Goal: Task Accomplishment & Management: Complete application form

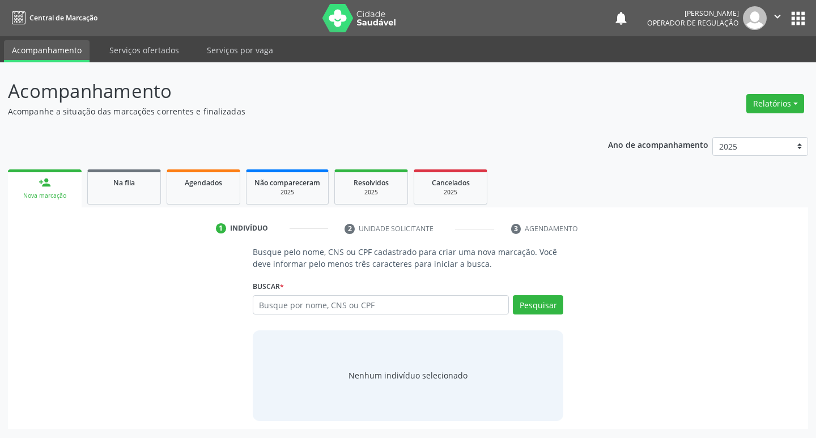
click at [367, 309] on input "text" at bounding box center [381, 304] width 257 height 19
type input "700805926565488"
click at [531, 312] on button "Pesquisar" at bounding box center [538, 304] width 50 height 19
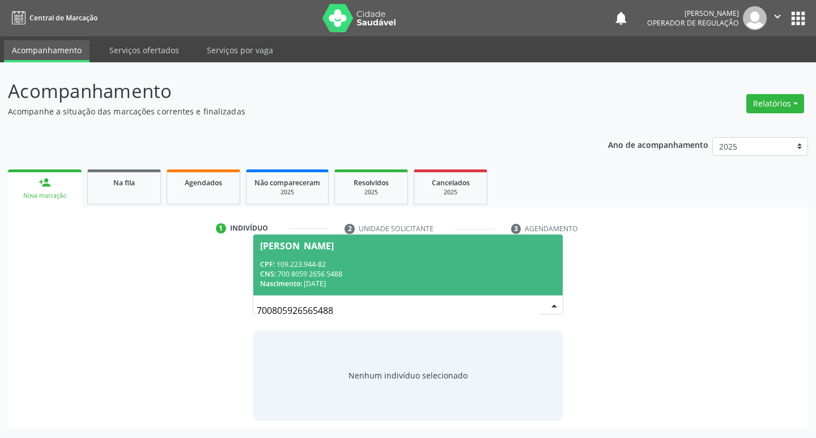
click at [337, 290] on span "Fabiana Ferreira Dias CPF: 109.223.944-82 CNS: 700 8059 2656 5488 Nascimento: 1…" at bounding box center [408, 265] width 310 height 61
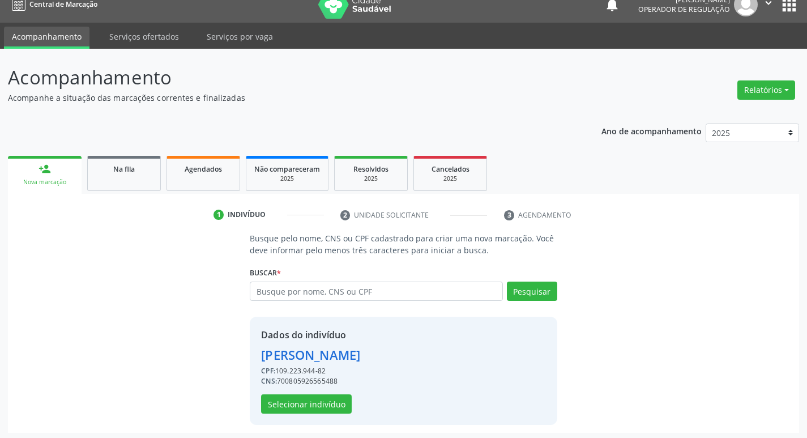
scroll to position [16, 0]
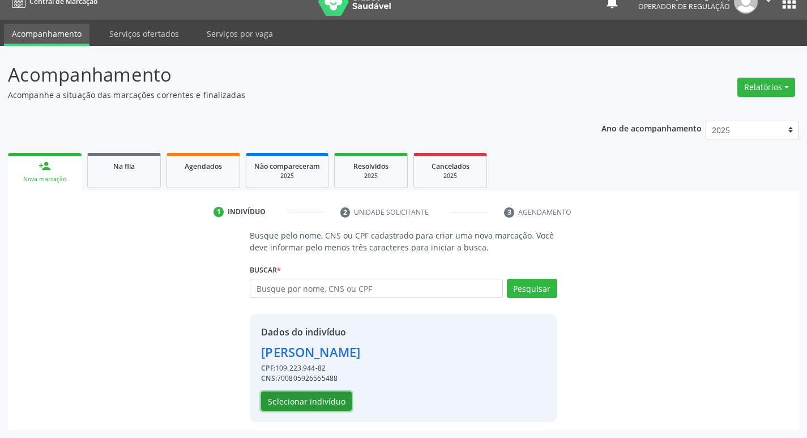
click at [316, 395] on button "Selecionar indivíduo" at bounding box center [306, 400] width 91 height 19
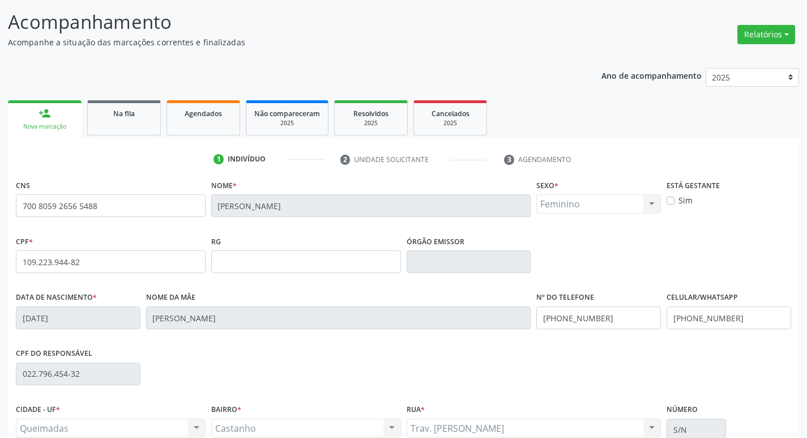
scroll to position [176, 0]
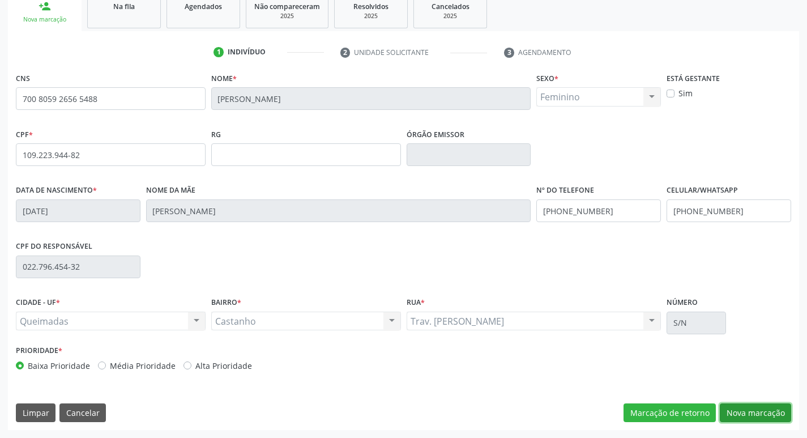
click at [764, 408] on button "Nova marcação" at bounding box center [755, 412] width 71 height 19
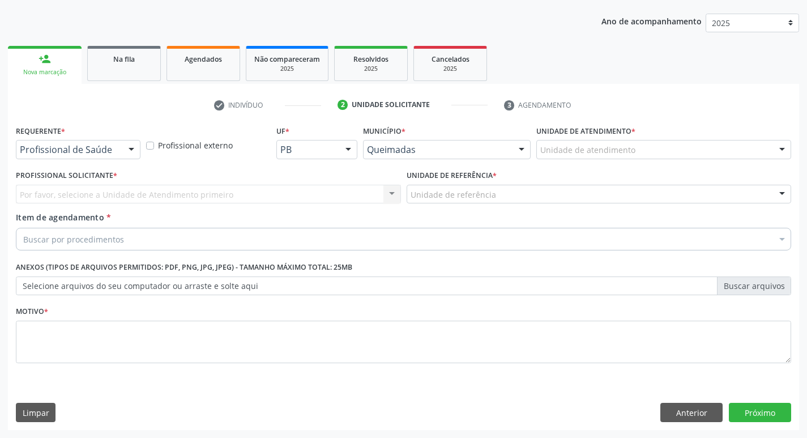
scroll to position [124, 0]
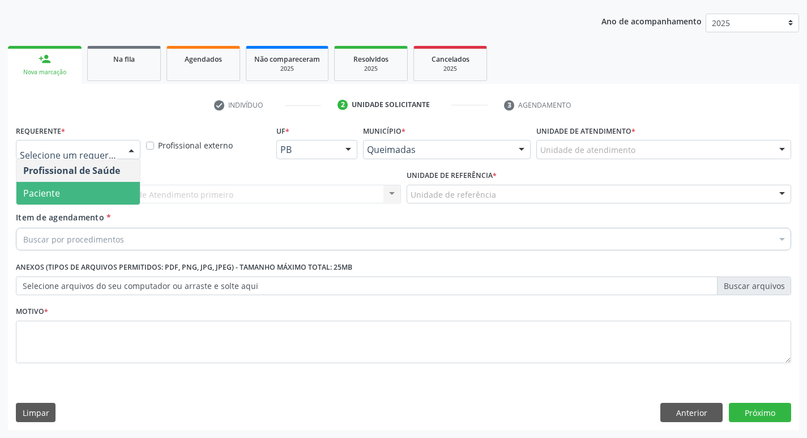
click at [107, 194] on span "Paciente" at bounding box center [78, 193] width 124 height 23
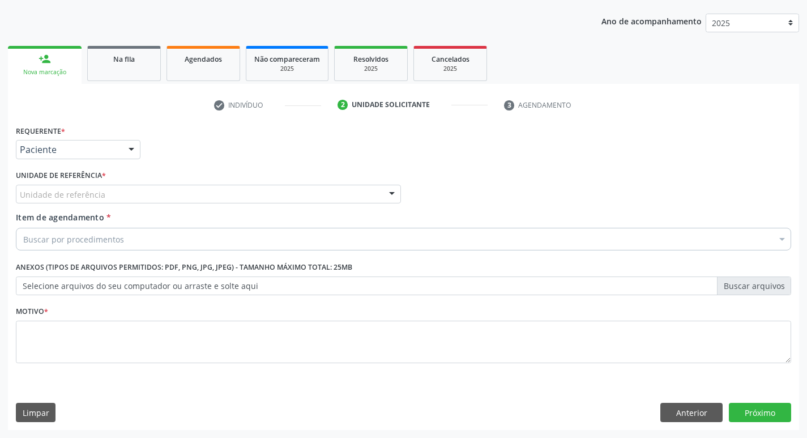
click at [105, 185] on div "Unidade de referência" at bounding box center [208, 194] width 385 height 19
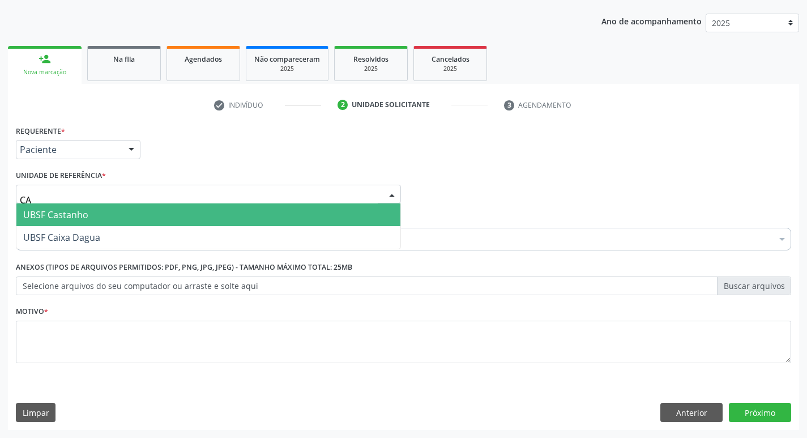
type input "CAS"
click at [92, 219] on span "UBSF Castanho" at bounding box center [208, 214] width 384 height 23
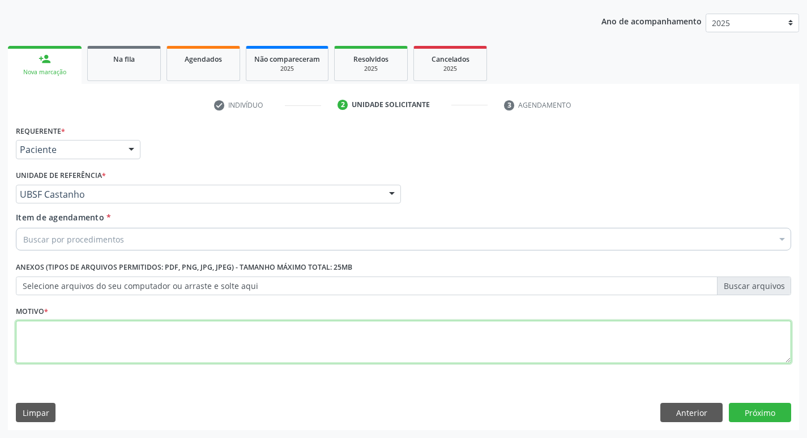
click at [85, 326] on textarea at bounding box center [404, 342] width 776 height 43
type textarea "AVALIACAO"
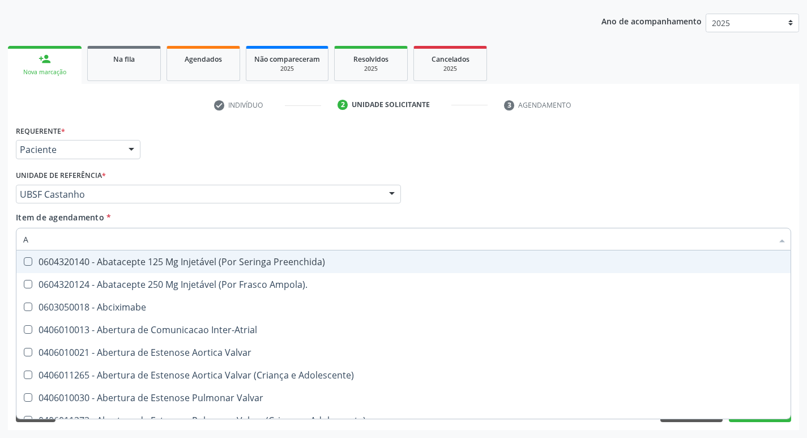
type input "ABDOME"
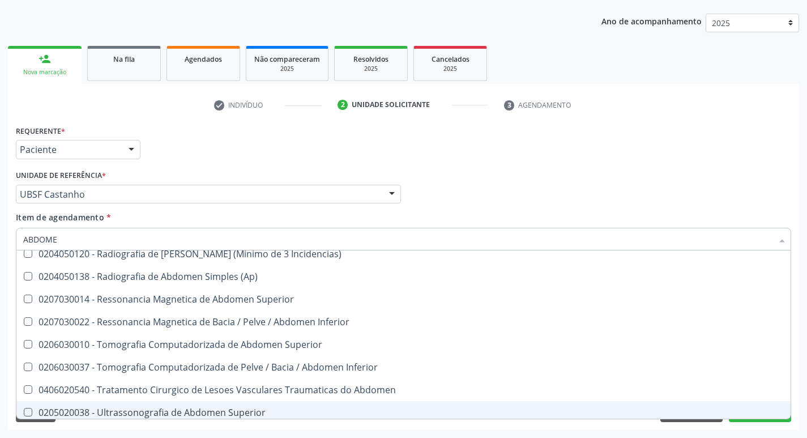
scroll to position [58, 0]
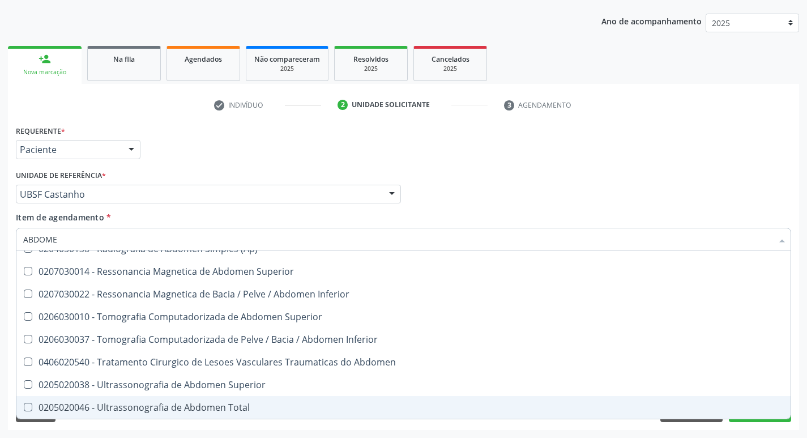
click at [213, 409] on div "0205020046 - Ultrassonografia de Abdomen Total" at bounding box center [403, 407] width 761 height 9
checkbox Total "true"
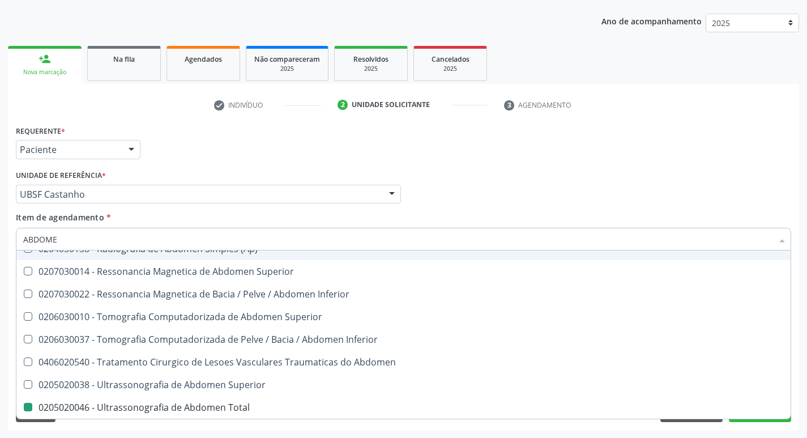
click at [620, 148] on div "Requerente * Paciente Profissional de Saúde Paciente Nenhum resultado encontrad…" at bounding box center [403, 144] width 781 height 44
checkbox Incidencias\) "true"
checkbox Total "false"
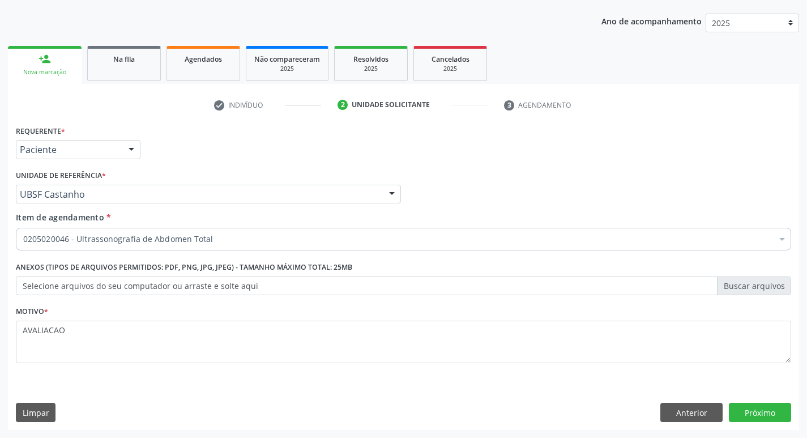
scroll to position [0, 0]
click at [760, 404] on button "Próximo" at bounding box center [760, 412] width 62 height 19
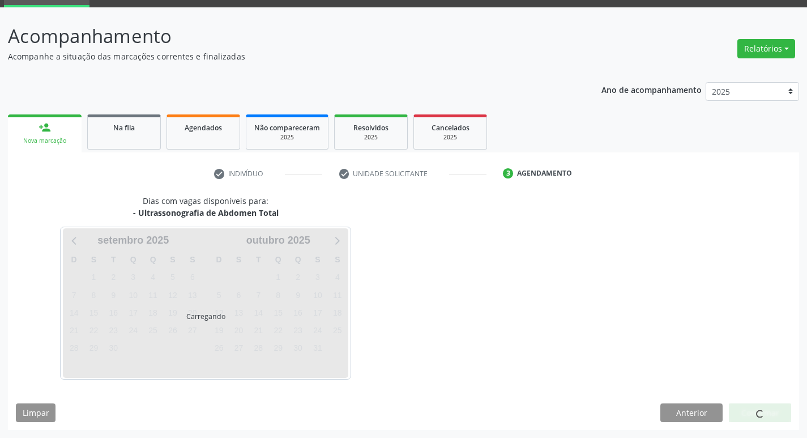
scroll to position [55, 0]
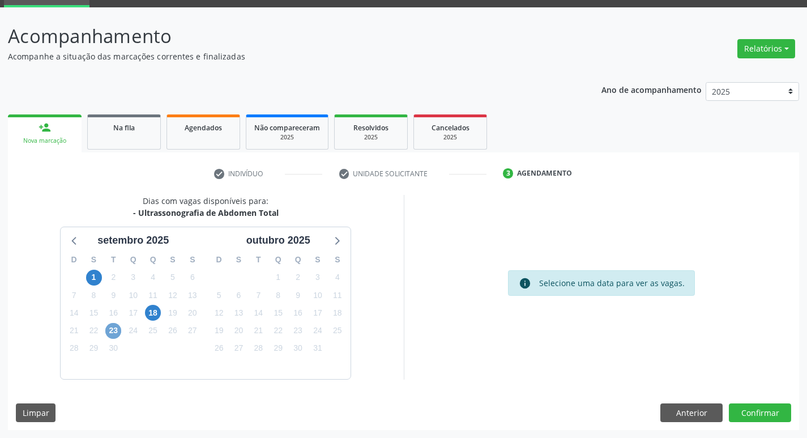
click at [114, 333] on span "23" at bounding box center [113, 331] width 16 height 16
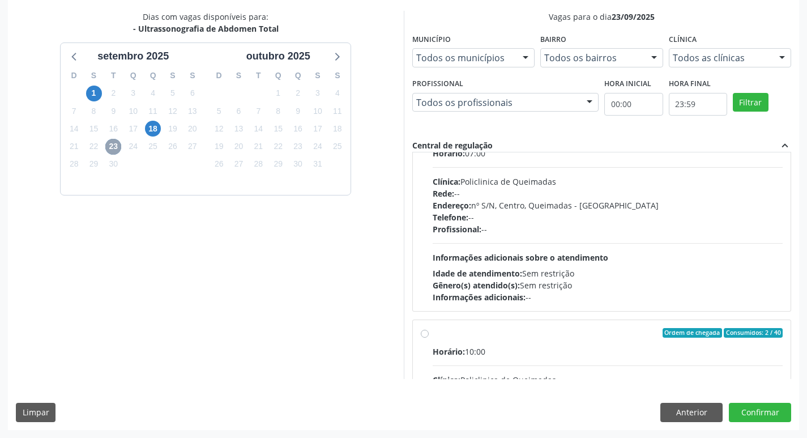
scroll to position [57, 0]
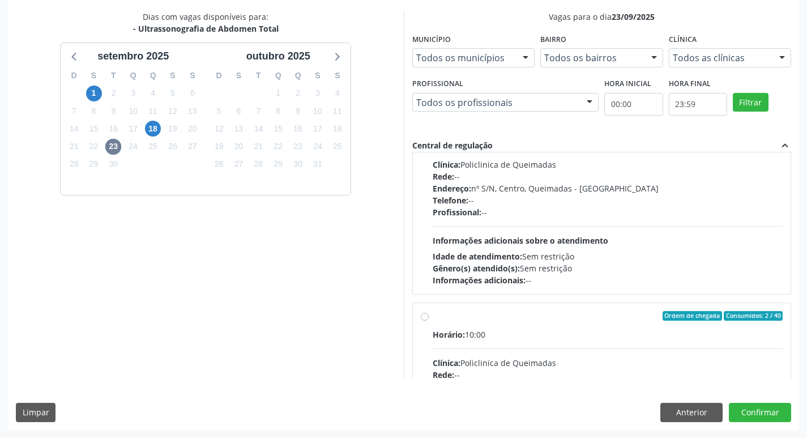
click at [533, 235] on span "Informações adicionais sobre o atendimento" at bounding box center [521, 240] width 176 height 11
click at [429, 122] on input "Ordem de chegada Consumidos: 33 / 40 Horário: 07:00 Clínica: Policlinica de Que…" at bounding box center [425, 117] width 8 height 10
radio input "true"
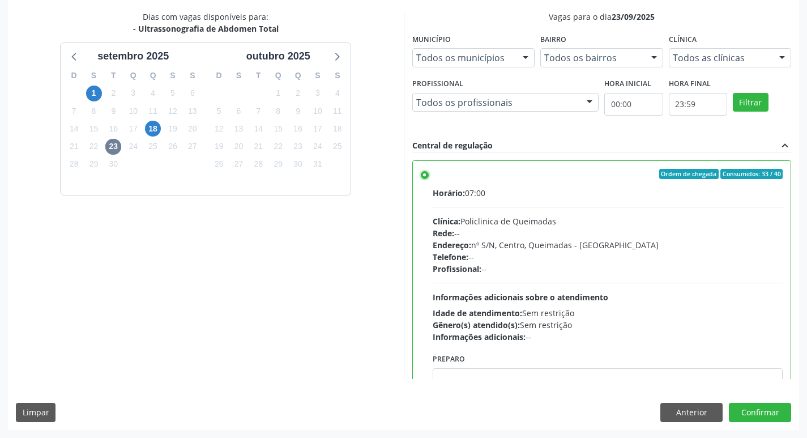
scroll to position [255, 0]
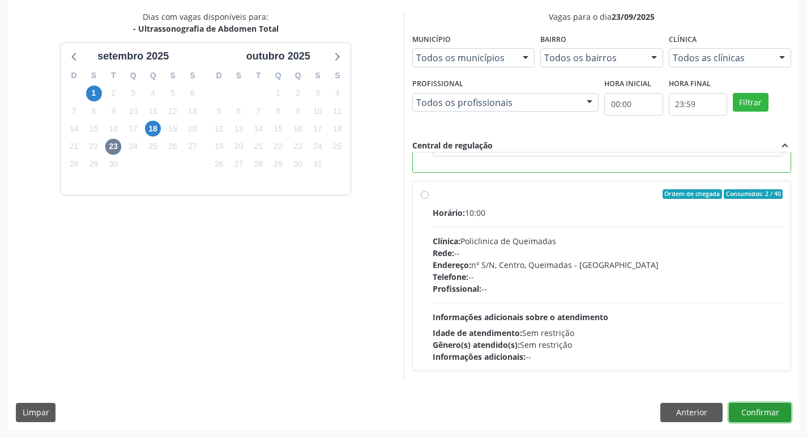
click at [774, 405] on button "Confirmar" at bounding box center [760, 412] width 62 height 19
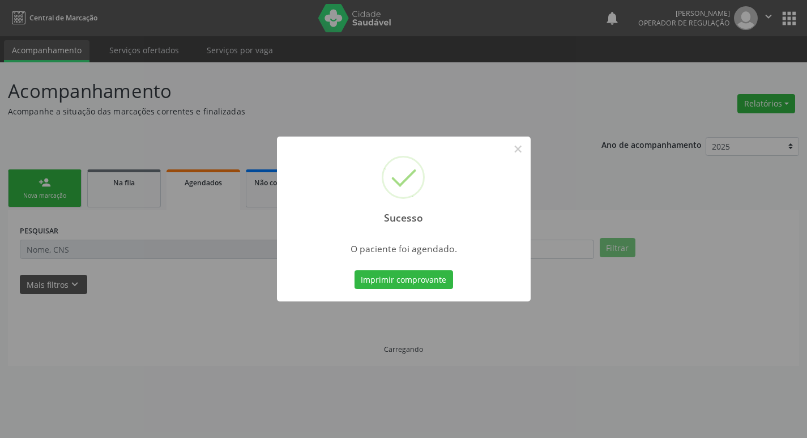
scroll to position [0, 0]
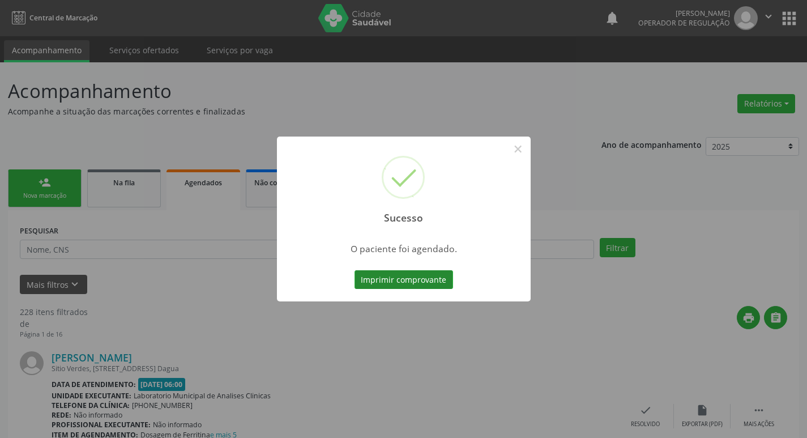
click at [422, 279] on button "Imprimir comprovante" at bounding box center [404, 279] width 99 height 19
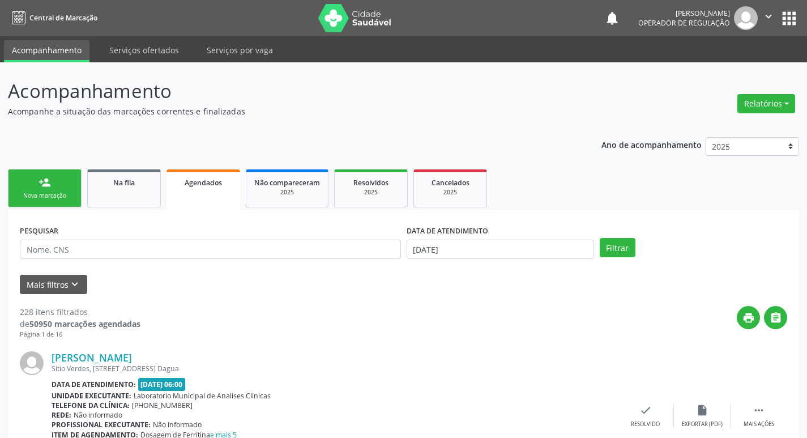
click at [61, 189] on link "person_add Nova marcação" at bounding box center [45, 188] width 74 height 38
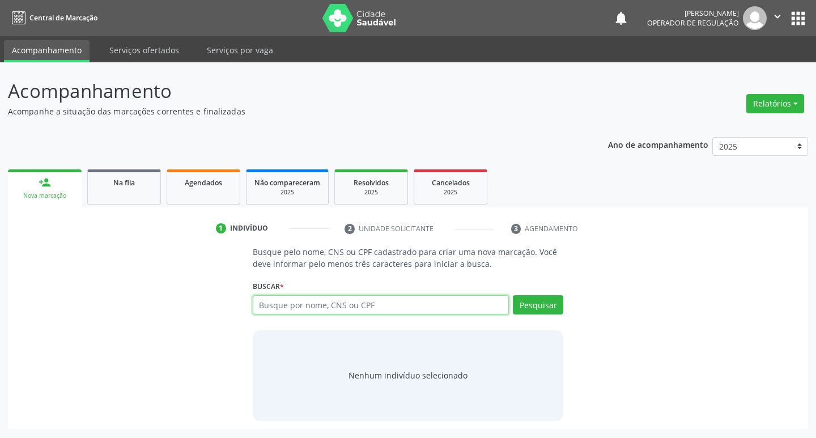
click at [326, 310] on input "text" at bounding box center [381, 304] width 257 height 19
click at [326, 303] on input "703" at bounding box center [381, 304] width 257 height 19
type input "703401209722319"
click at [538, 310] on button "Pesquisar" at bounding box center [538, 304] width 50 height 19
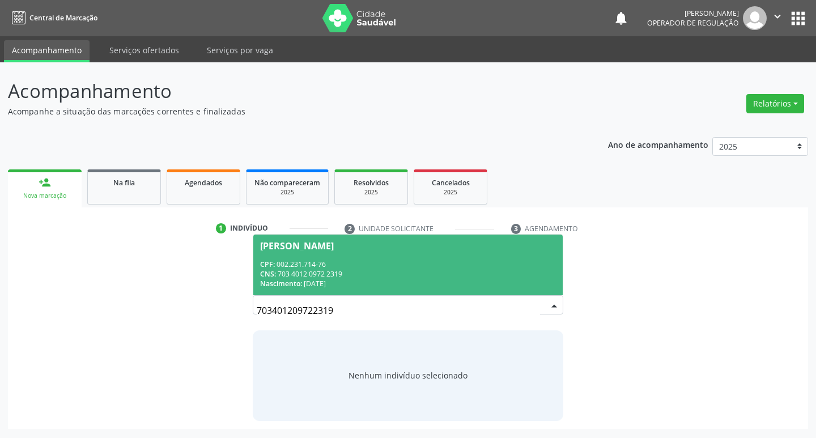
click at [321, 276] on div "CNS: 703 4012 0972 2319" at bounding box center [408, 274] width 296 height 10
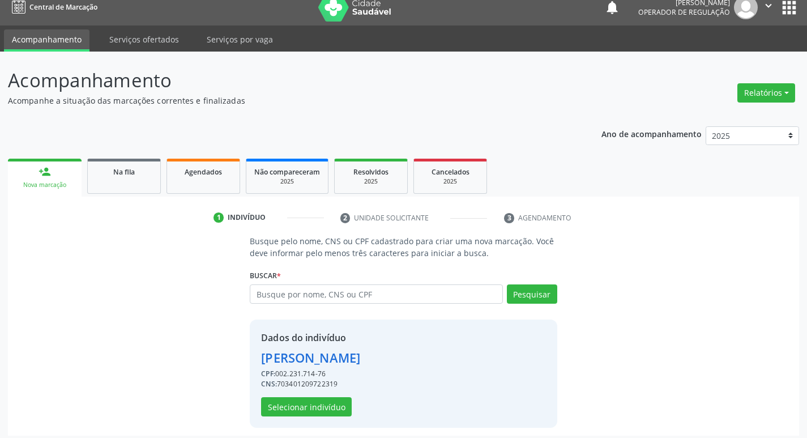
scroll to position [16, 0]
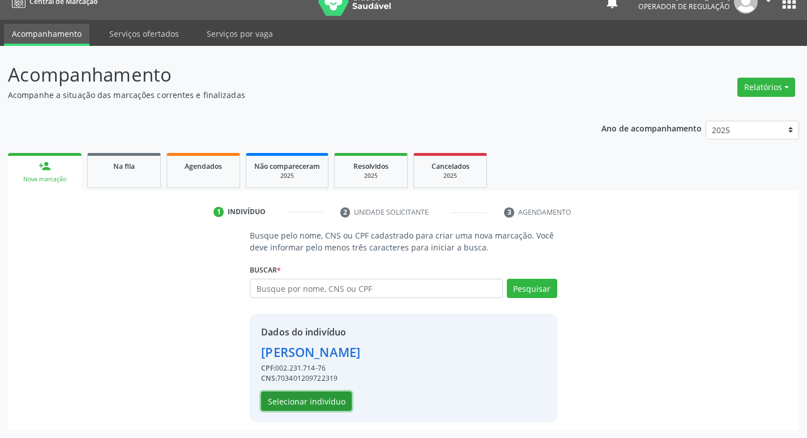
click at [305, 406] on button "Selecionar indivíduo" at bounding box center [306, 400] width 91 height 19
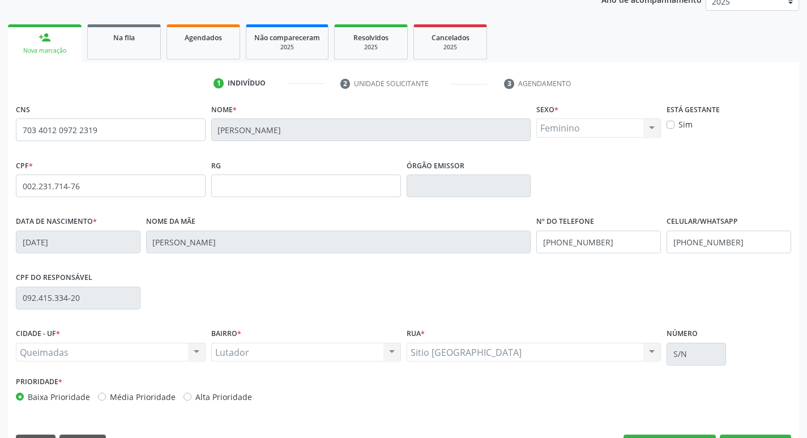
scroll to position [176, 0]
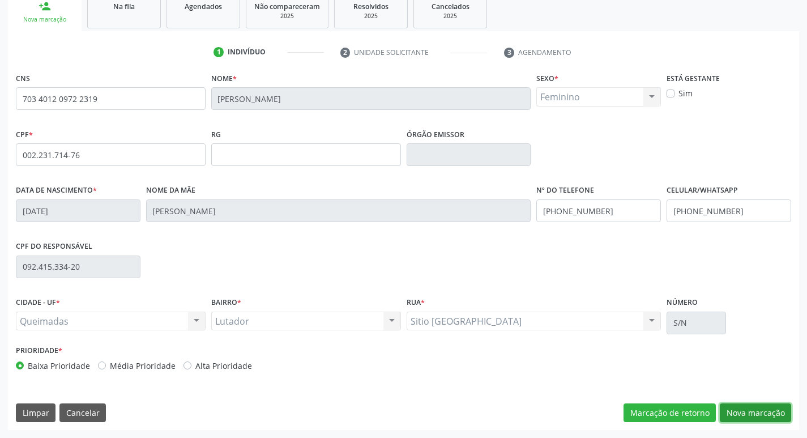
click at [763, 420] on button "Nova marcação" at bounding box center [755, 412] width 71 height 19
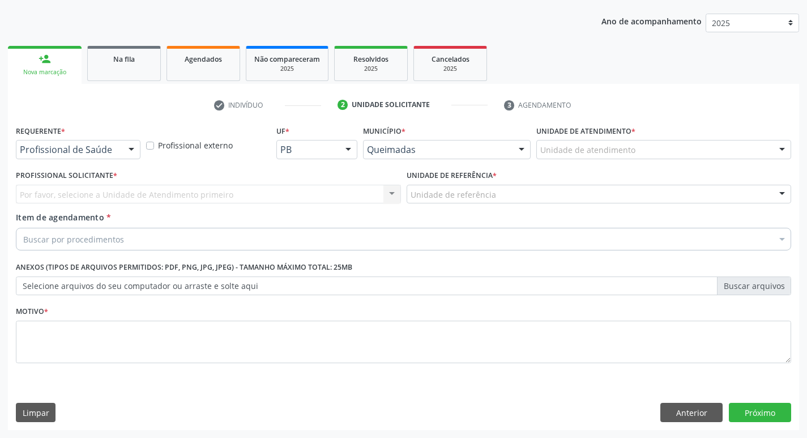
scroll to position [124, 0]
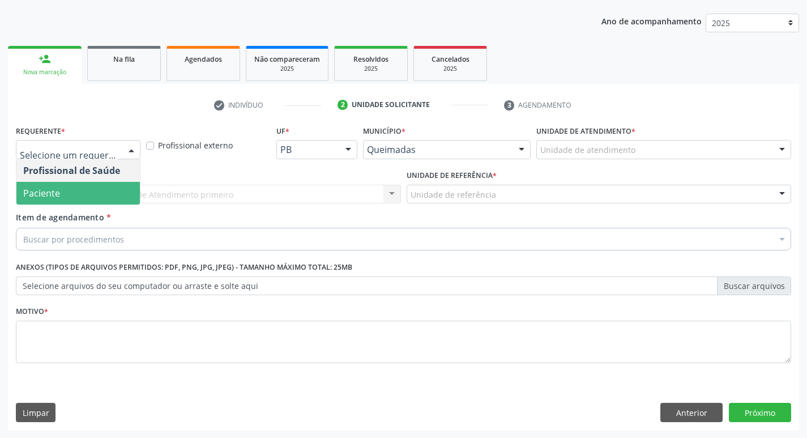
click at [62, 189] on span "Paciente" at bounding box center [78, 193] width 124 height 23
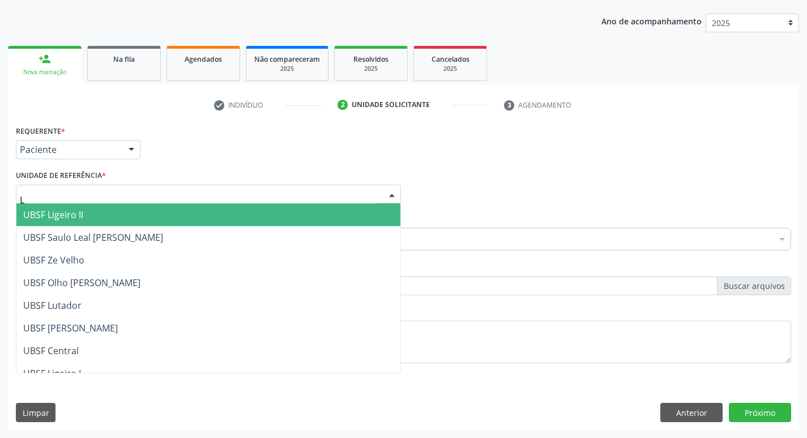
type input "LU"
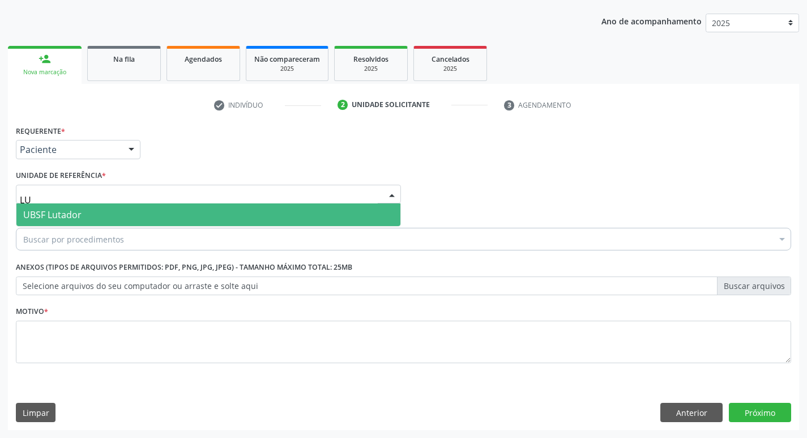
click at [102, 220] on span "UBSF Lutador" at bounding box center [208, 214] width 384 height 23
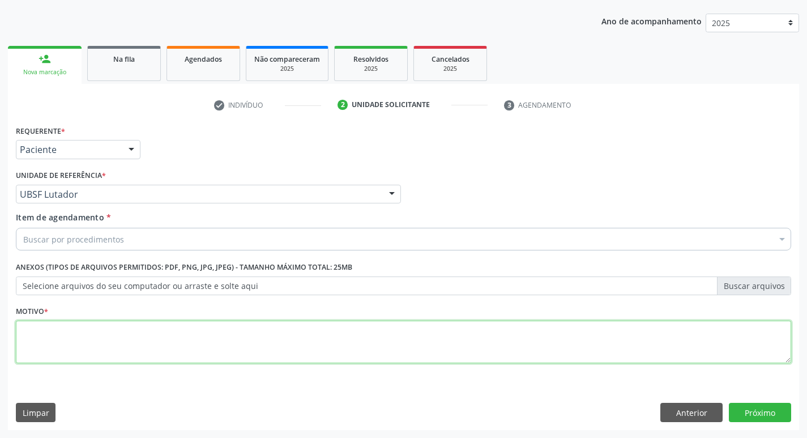
click at [77, 330] on textarea at bounding box center [404, 342] width 776 height 43
type textarea "AVALIACAO"
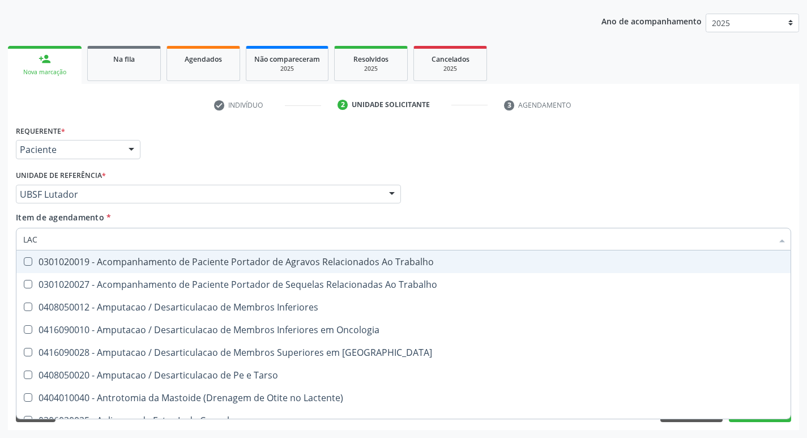
type input "LACTAT"
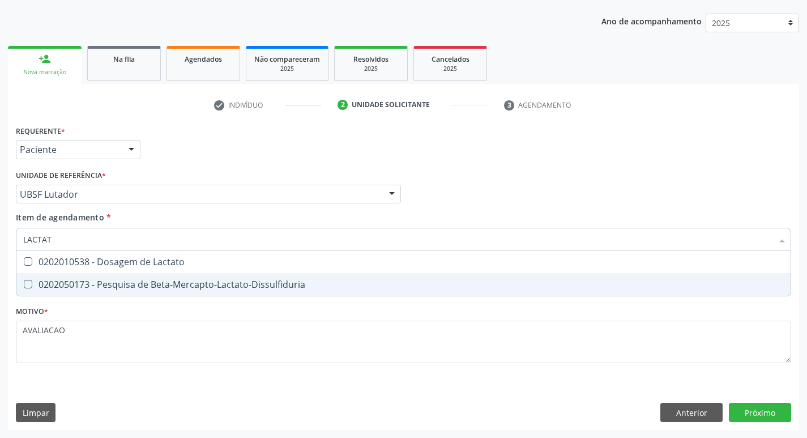
click at [226, 292] on span "0202050173 - Pesquisa de Beta-Mercapto-Lactato-Dissulfiduria" at bounding box center [403, 284] width 774 height 23
click at [194, 287] on div "0202050173 - Pesquisa de Beta-Mercapto-Lactato-Dissulfiduria" at bounding box center [403, 284] width 761 height 9
checkbox Beta-Mercapto-Lactato-Dissulfiduria "false"
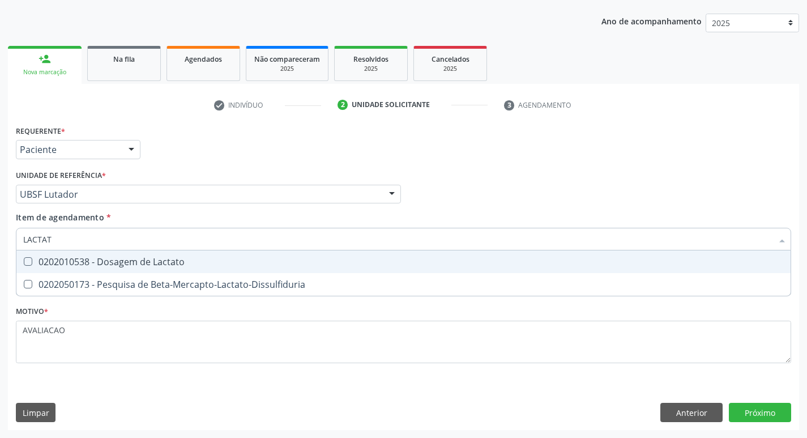
click at [168, 263] on div "0202010538 - Dosagem de Lactato" at bounding box center [403, 261] width 761 height 9
checkbox Lactato "true"
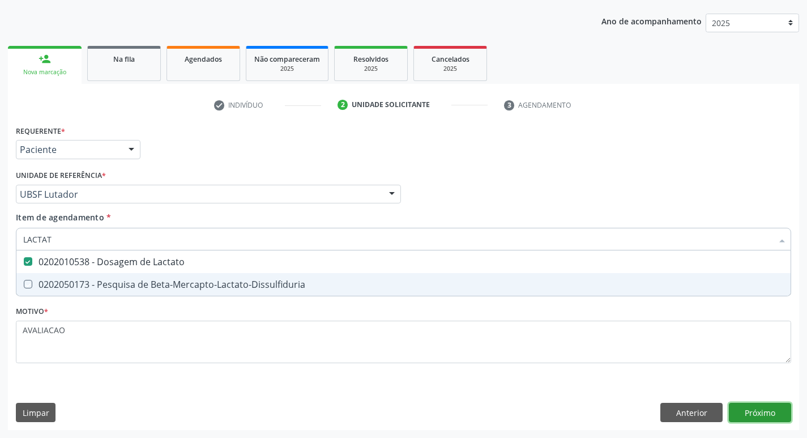
click at [763, 406] on div "Requerente * Paciente Profissional de Saúde Paciente Nenhum resultado encontrad…" at bounding box center [403, 276] width 791 height 308
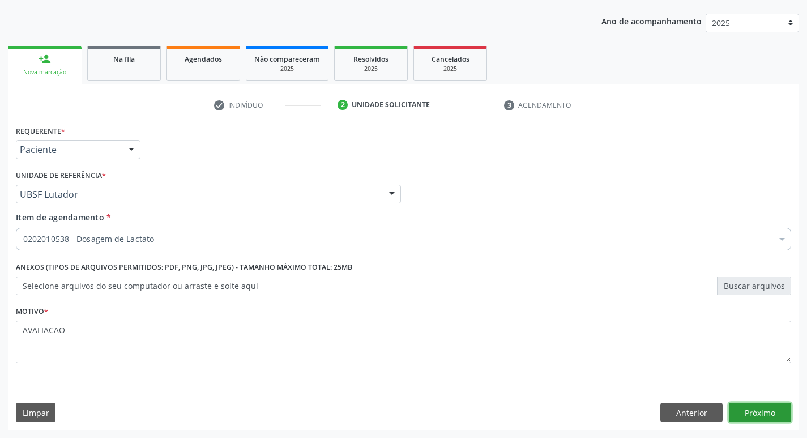
click at [763, 406] on button "Próximo" at bounding box center [760, 412] width 62 height 19
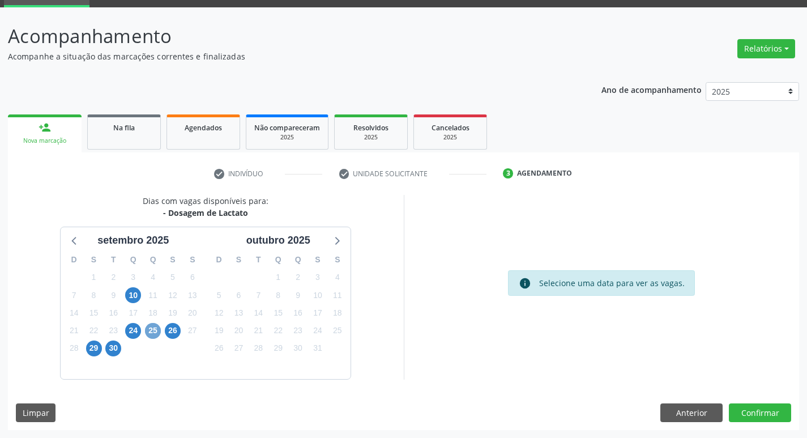
click at [146, 335] on span "25" at bounding box center [153, 331] width 16 height 16
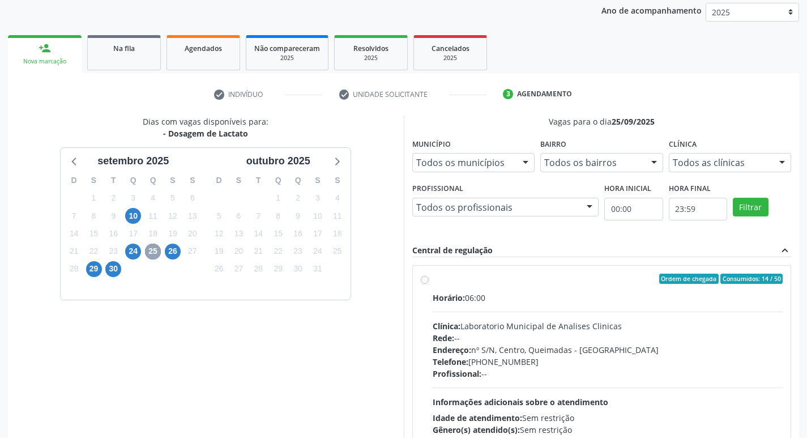
scroll to position [219, 0]
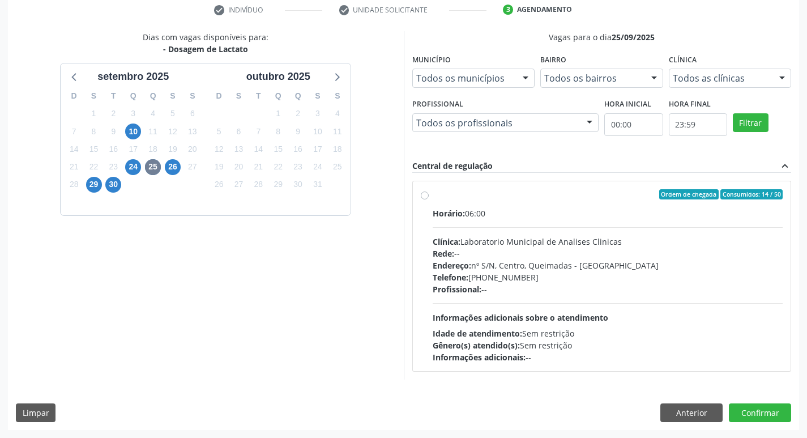
click at [522, 286] on div "Profissional: --" at bounding box center [608, 289] width 351 height 12
click at [429, 199] on input "Ordem de chegada Consumidos: 14 / 50 Horário: 06:00 Clínica: Laboratorio Munici…" at bounding box center [425, 194] width 8 height 10
radio input "true"
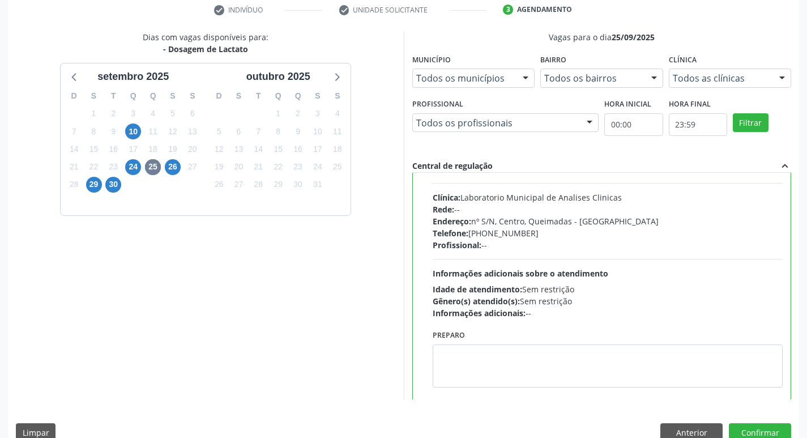
scroll to position [56, 0]
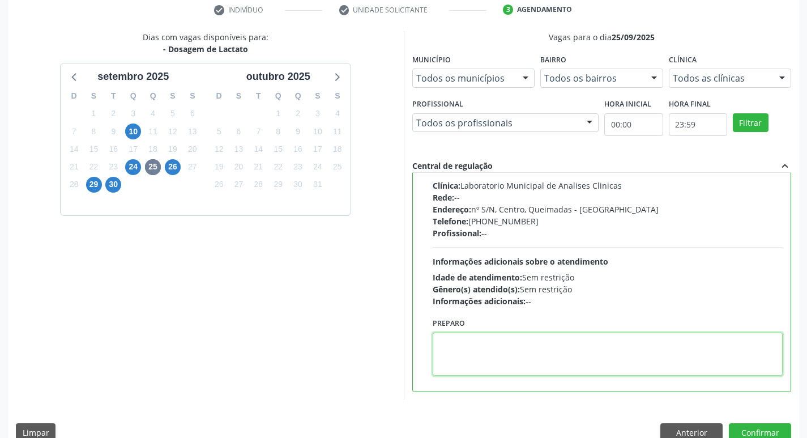
click at [495, 364] on textarea at bounding box center [608, 354] width 351 height 43
paste textarea "IR EM [GEOGRAPHIC_DATA]"
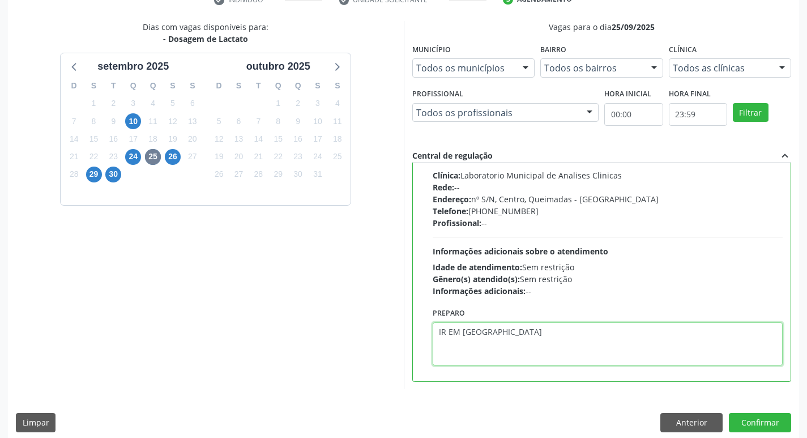
scroll to position [239, 0]
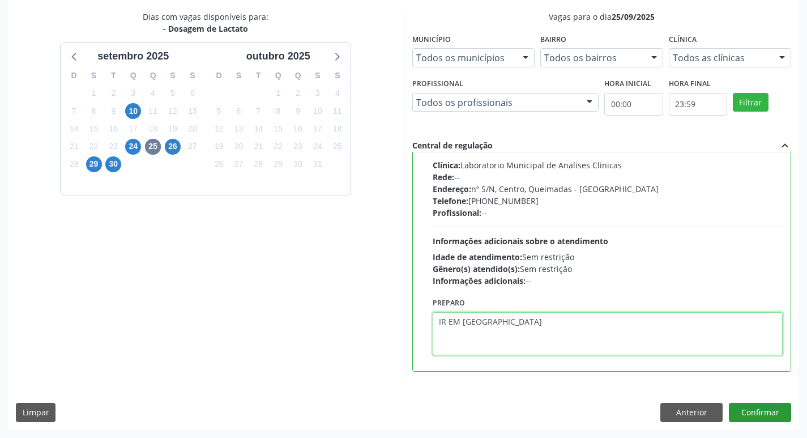
type textarea "IR EM [GEOGRAPHIC_DATA]"
click at [760, 416] on button "Confirmar" at bounding box center [760, 412] width 62 height 19
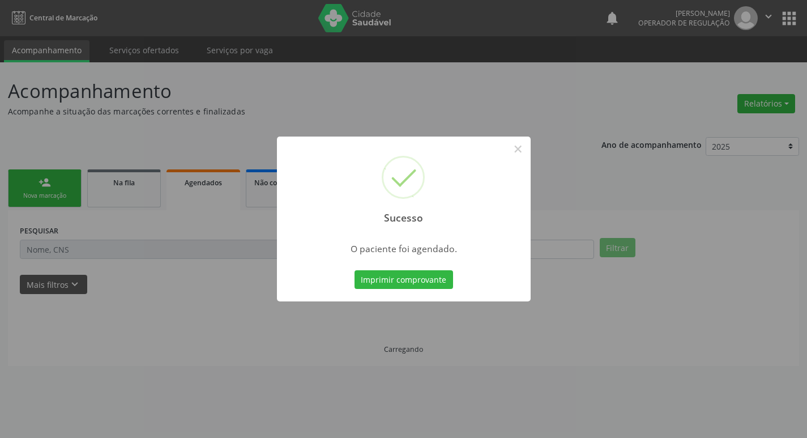
scroll to position [0, 0]
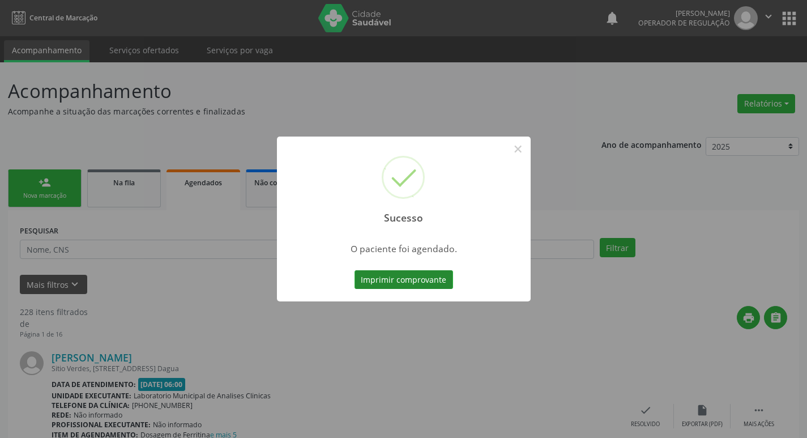
click at [439, 286] on button "Imprimir comprovante" at bounding box center [404, 279] width 99 height 19
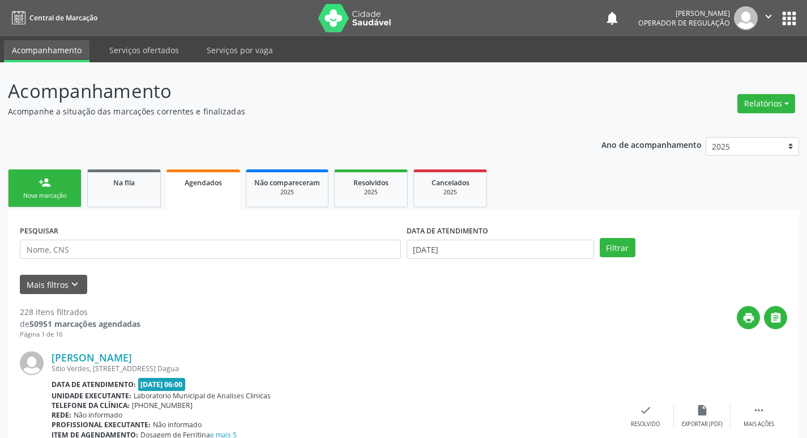
click at [50, 185] on div "person_add" at bounding box center [45, 182] width 12 height 12
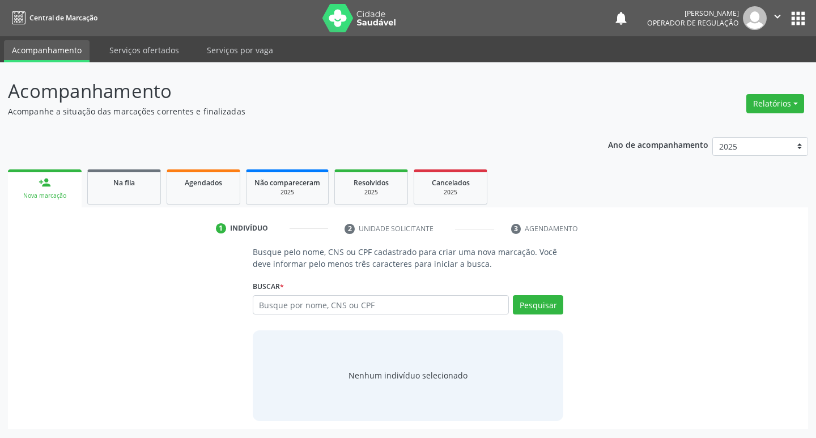
click at [284, 284] on span "*" at bounding box center [282, 287] width 4 height 10
click at [291, 303] on input "text" at bounding box center [381, 304] width 257 height 19
type input "705009636765656"
click at [542, 307] on button "Pesquisar" at bounding box center [538, 304] width 50 height 19
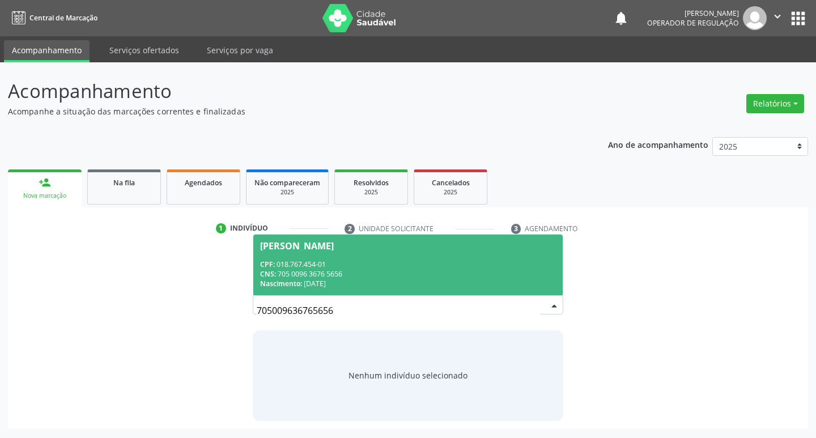
click at [332, 274] on div "CNS: 705 0096 3676 5656" at bounding box center [408, 274] width 296 height 10
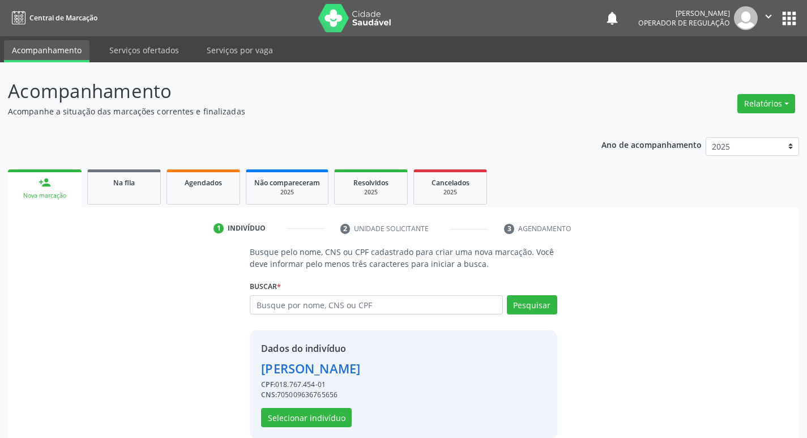
scroll to position [16, 0]
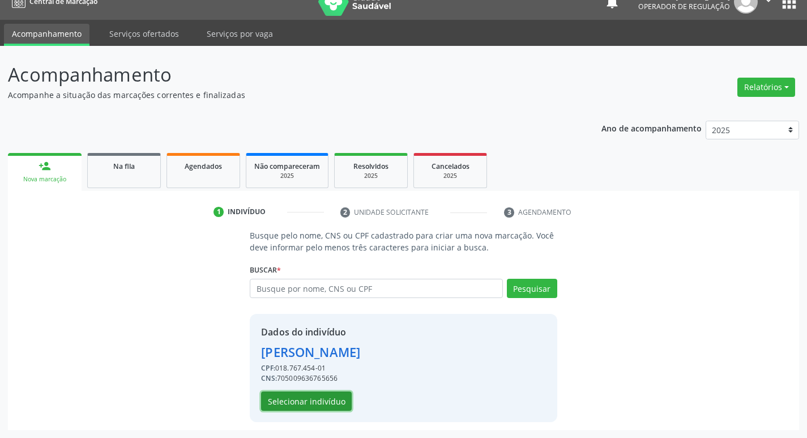
click at [291, 403] on button "Selecionar indivíduo" at bounding box center [306, 400] width 91 height 19
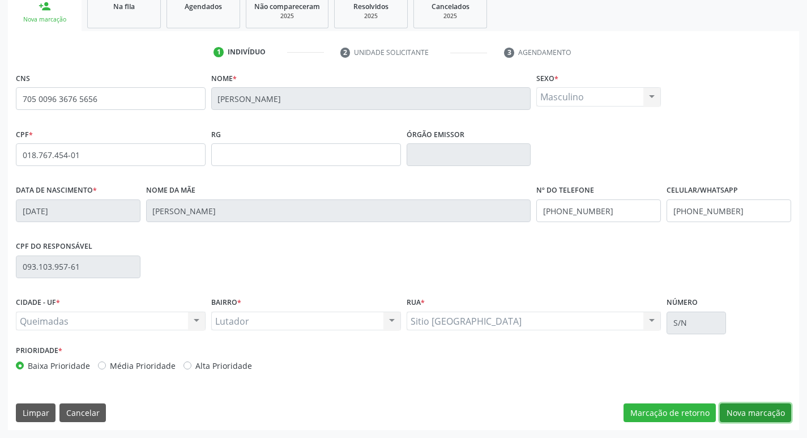
click at [760, 417] on button "Nova marcação" at bounding box center [755, 412] width 71 height 19
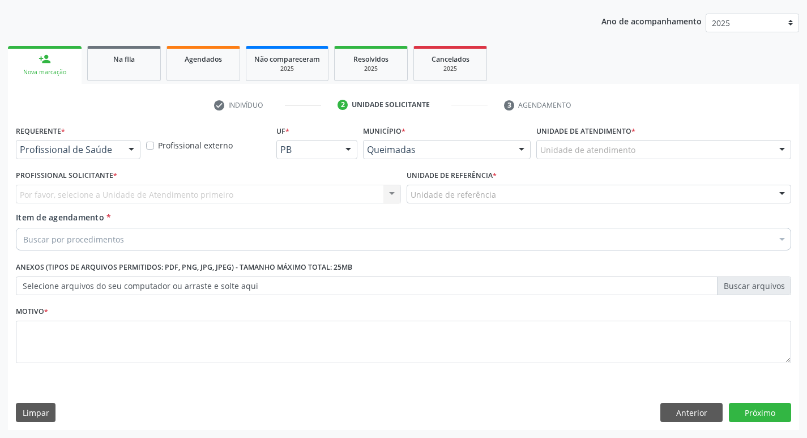
scroll to position [124, 0]
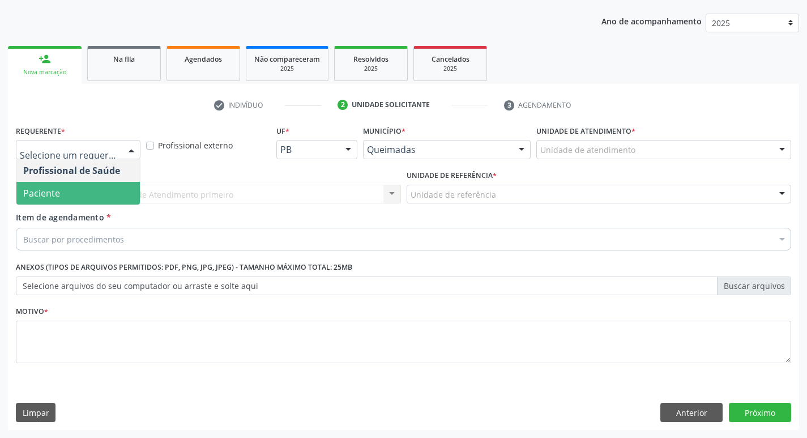
click at [74, 188] on span "Paciente" at bounding box center [78, 193] width 124 height 23
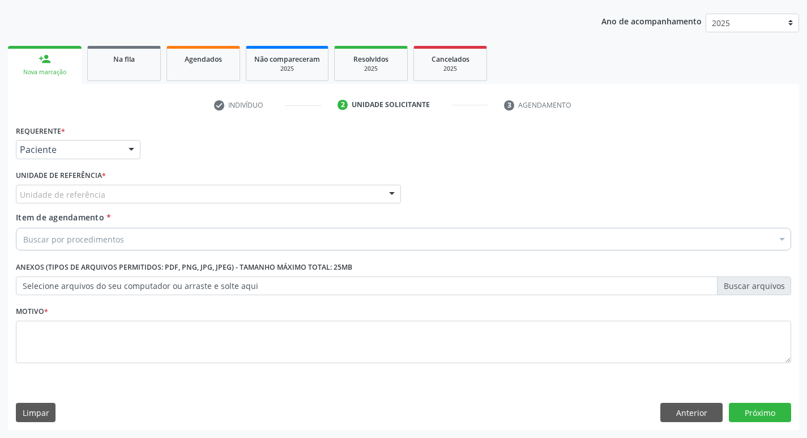
click at [74, 188] on div "Unidade de referência" at bounding box center [208, 194] width 385 height 19
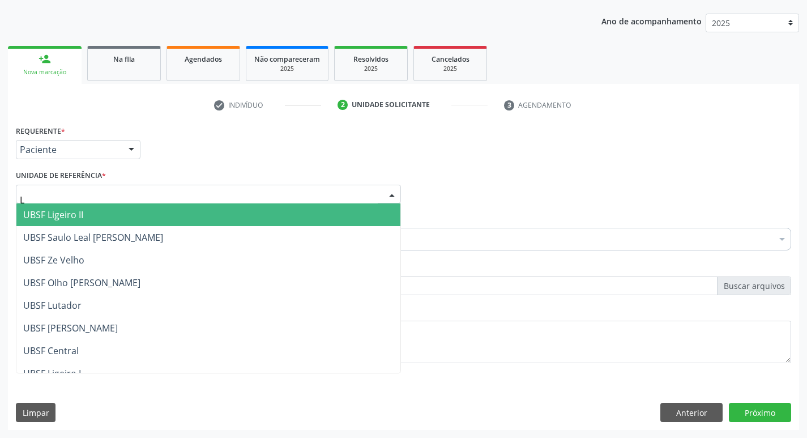
type input "LU"
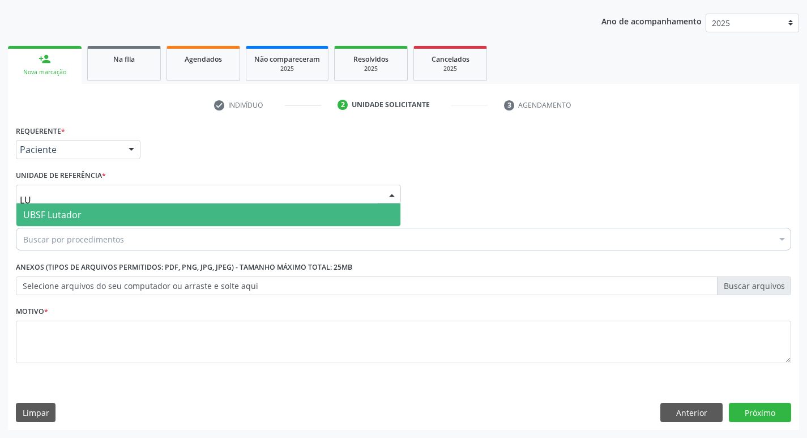
click at [74, 220] on span "UBSF Lutador" at bounding box center [52, 214] width 58 height 12
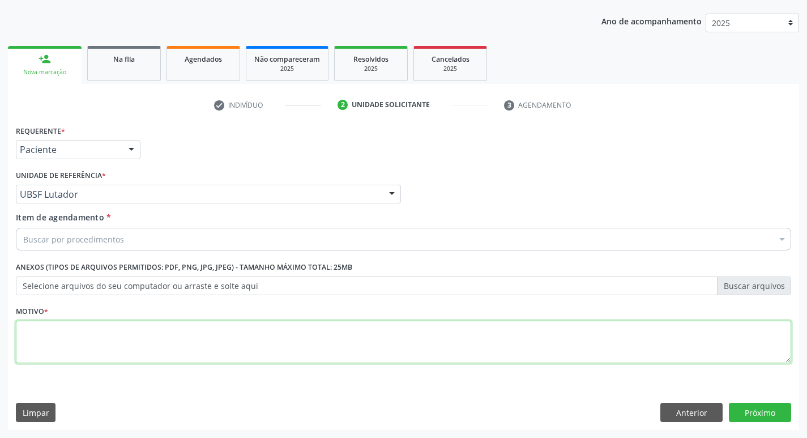
click at [59, 343] on textarea at bounding box center [404, 342] width 776 height 43
type textarea "AVALIACAO"
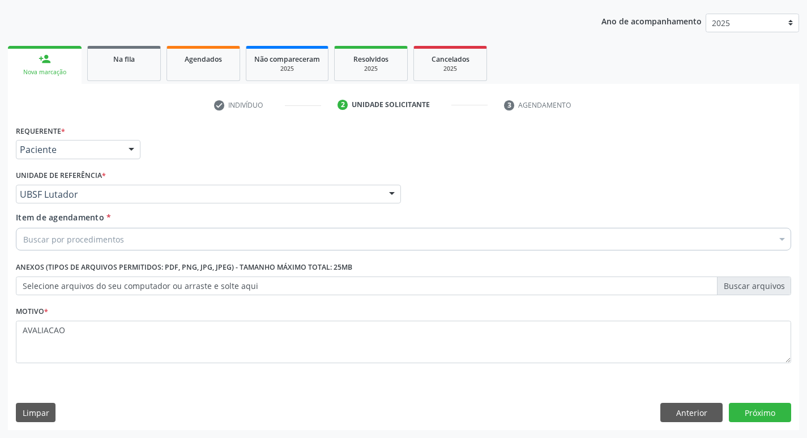
click at [96, 248] on div "Buscar por procedimentos" at bounding box center [404, 239] width 776 height 23
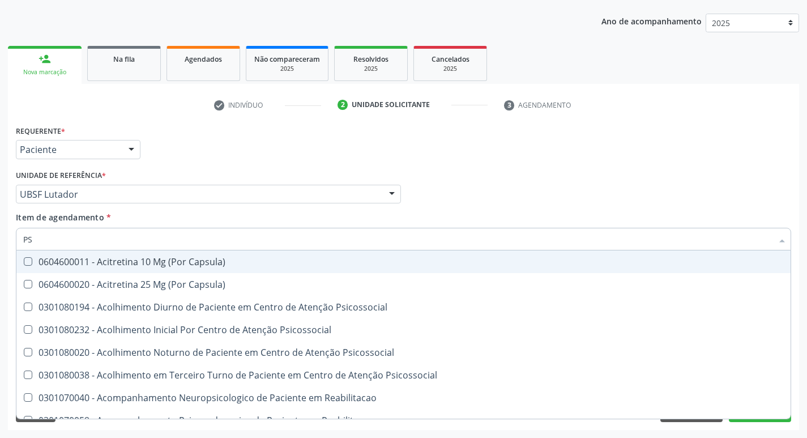
type input "PSA"
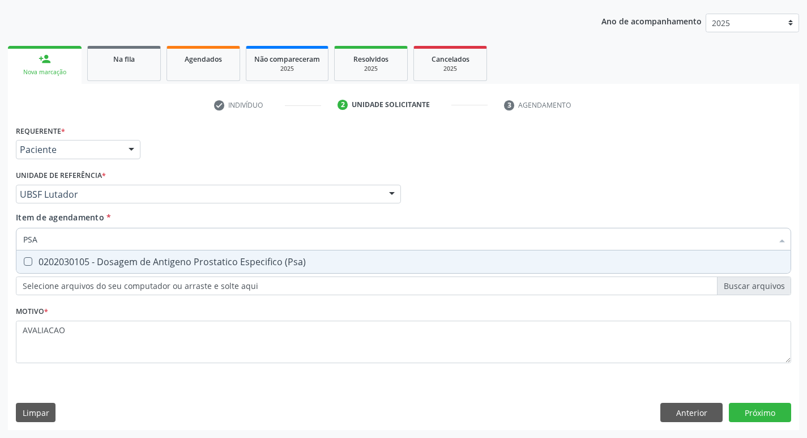
click at [152, 265] on div "0202030105 - Dosagem de Antigeno Prostatico Especifico (Psa)" at bounding box center [403, 261] width 761 height 9
checkbox \(Psa\) "true"
click at [776, 411] on div "Requerente * Paciente Profissional de Saúde Paciente Nenhum resultado encontrad…" at bounding box center [403, 276] width 791 height 308
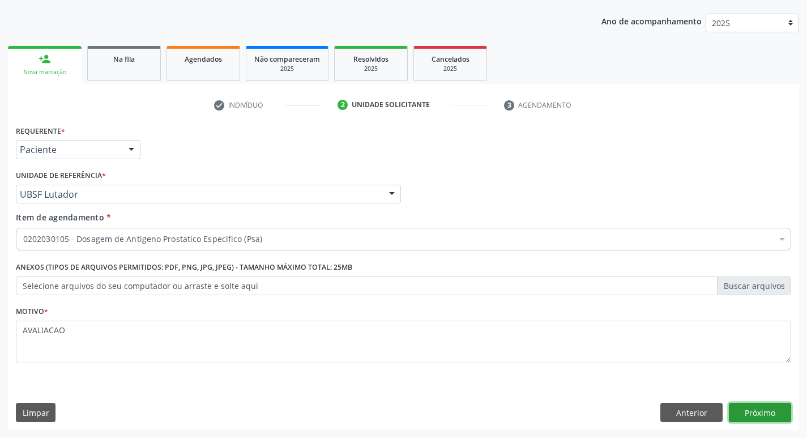
click at [748, 410] on button "Próximo" at bounding box center [760, 412] width 62 height 19
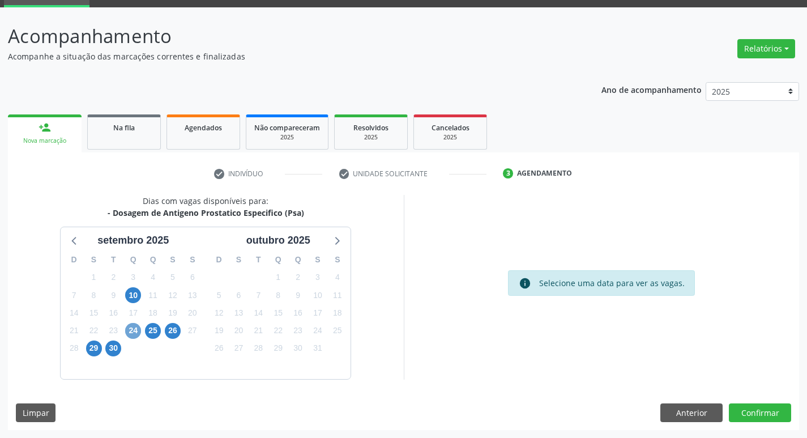
click at [134, 331] on span "24" at bounding box center [133, 331] width 16 height 16
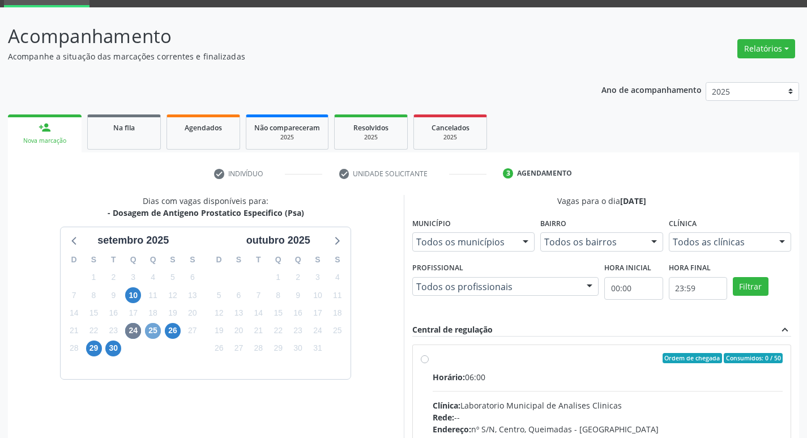
click at [148, 331] on span "25" at bounding box center [153, 331] width 16 height 16
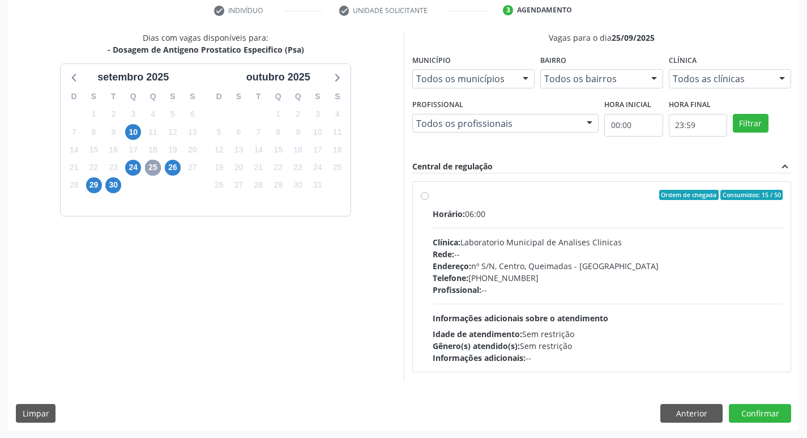
scroll to position [219, 0]
click at [557, 266] on div "Endereço: nº S/N, Centro, Queimadas - PB" at bounding box center [608, 265] width 351 height 12
click at [429, 199] on input "Ordem de chegada Consumidos: 15 / 50 Horário: 06:00 Clínica: Laboratorio Munici…" at bounding box center [425, 194] width 8 height 10
radio input "true"
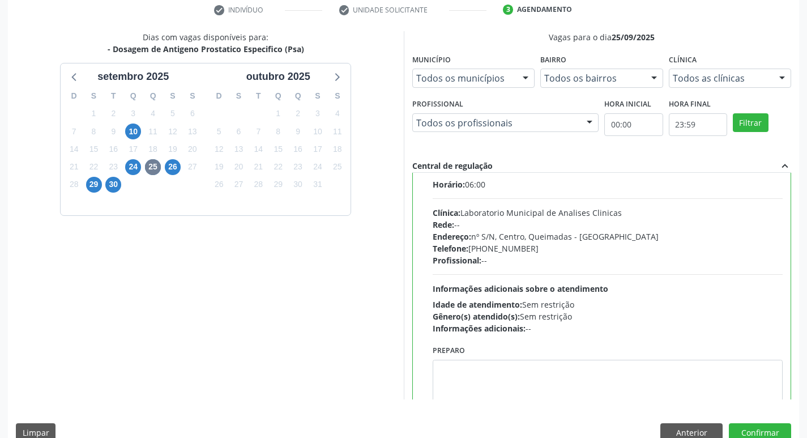
scroll to position [56, 0]
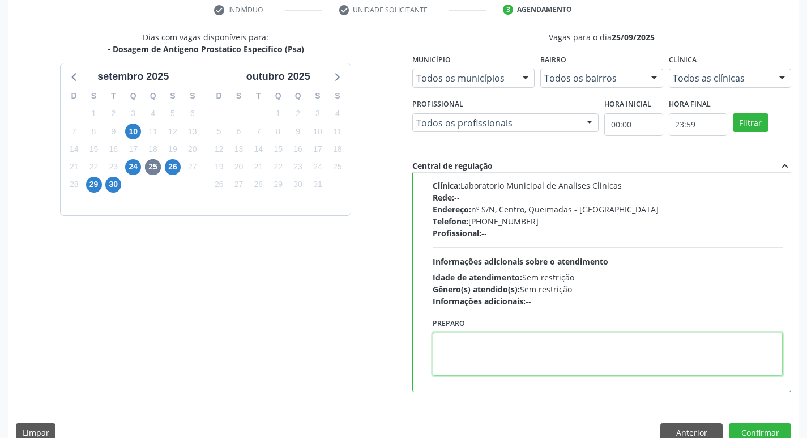
click at [521, 342] on textarea at bounding box center [608, 354] width 351 height 43
paste textarea "IR EM [GEOGRAPHIC_DATA]"
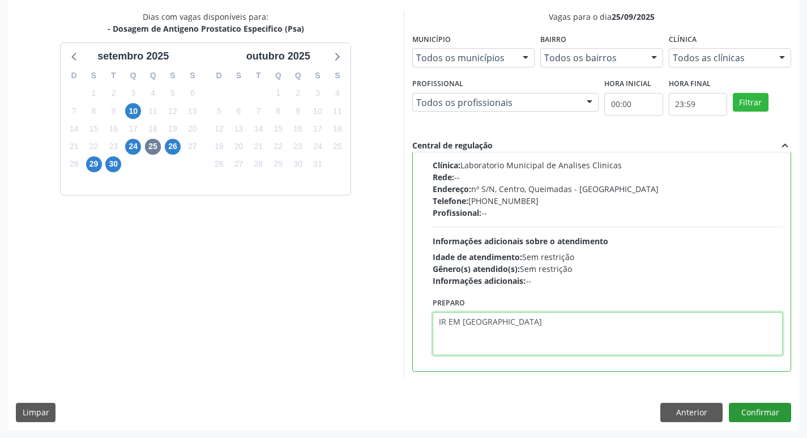
type textarea "IR EM [GEOGRAPHIC_DATA]"
click at [768, 407] on button "Confirmar" at bounding box center [760, 412] width 62 height 19
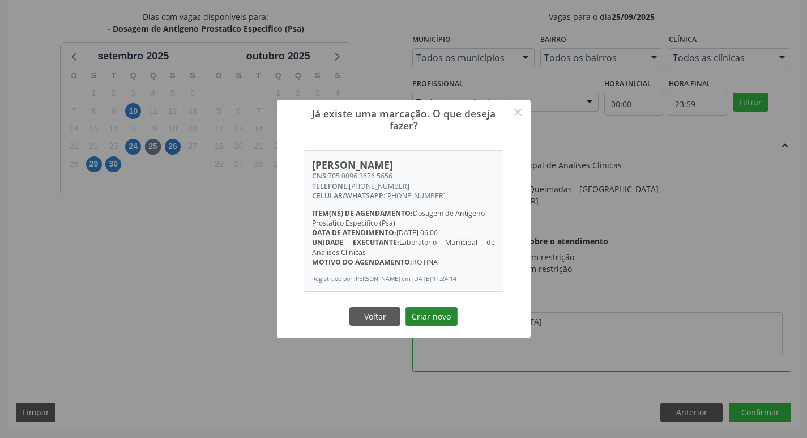
click at [435, 318] on button "Criar novo" at bounding box center [432, 316] width 52 height 19
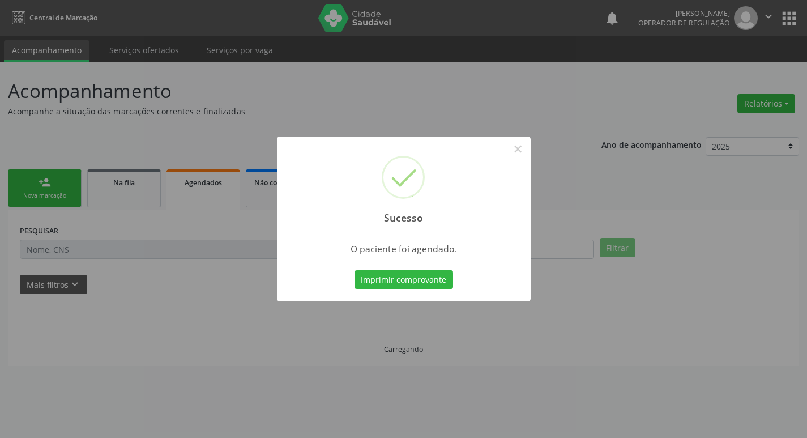
scroll to position [0, 0]
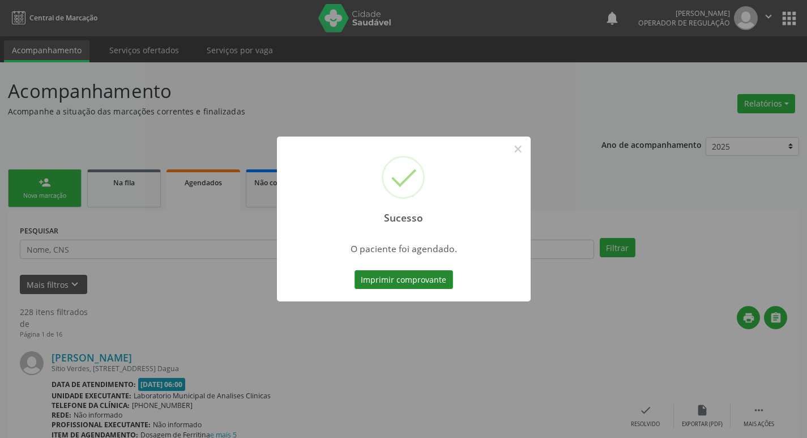
click at [411, 284] on button "Imprimir comprovante" at bounding box center [404, 279] width 99 height 19
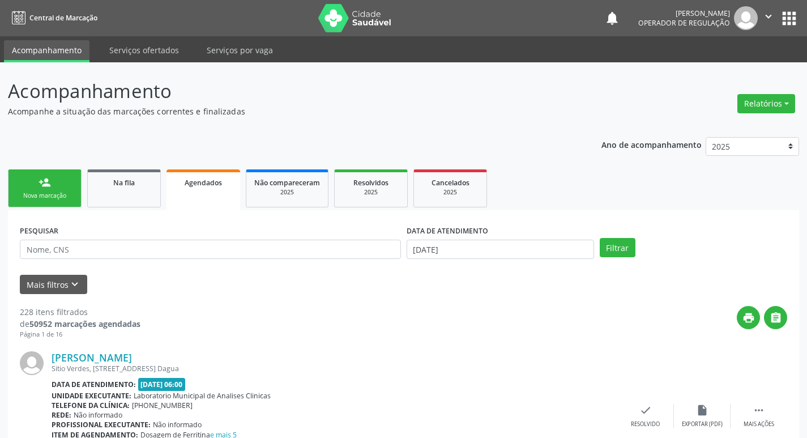
click at [56, 199] on div "Nova marcação" at bounding box center [44, 195] width 57 height 8
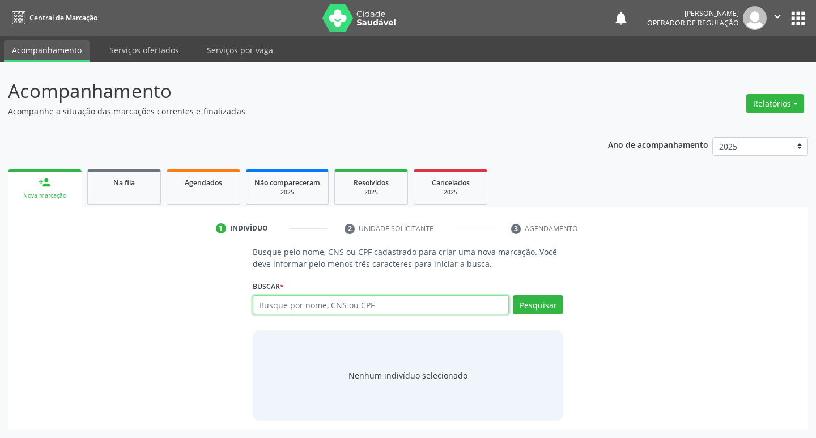
click at [374, 306] on input "text" at bounding box center [381, 304] width 257 height 19
type input "700004882304702"
click at [543, 309] on button "Pesquisar" at bounding box center [538, 304] width 50 height 19
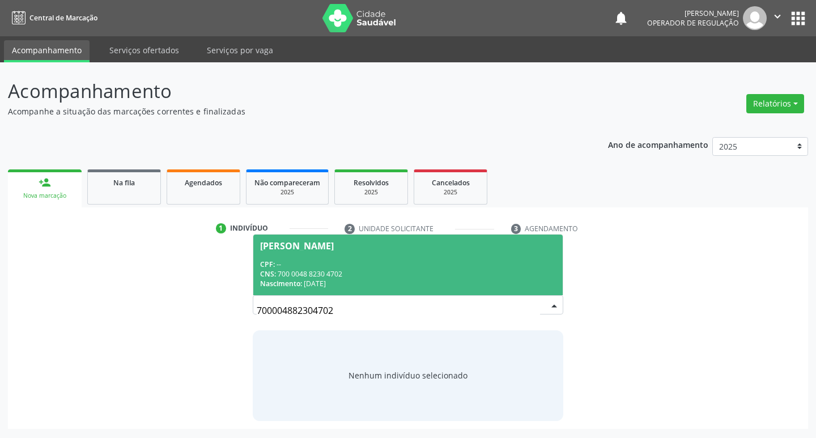
click at [346, 277] on div "CNS: 700 0048 8230 4702" at bounding box center [408, 274] width 296 height 10
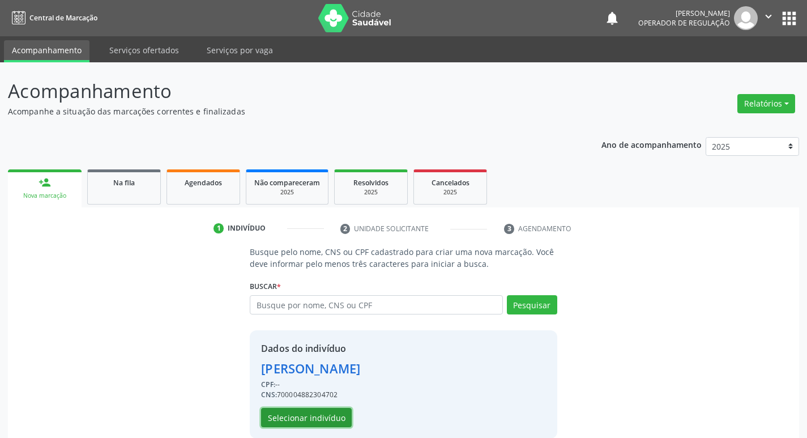
click at [312, 418] on button "Selecionar indivíduo" at bounding box center [306, 417] width 91 height 19
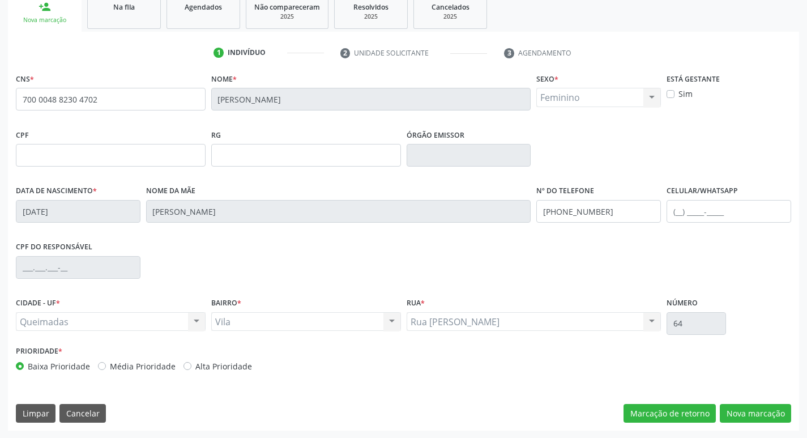
scroll to position [176, 0]
click at [774, 406] on button "Nova marcação" at bounding box center [755, 412] width 71 height 19
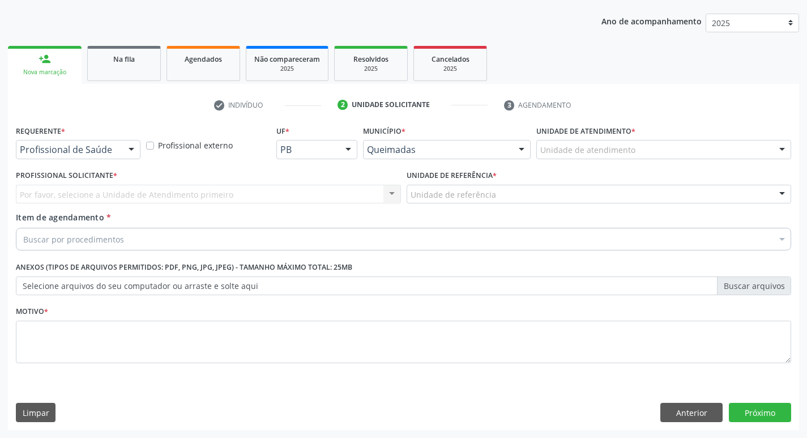
scroll to position [124, 0]
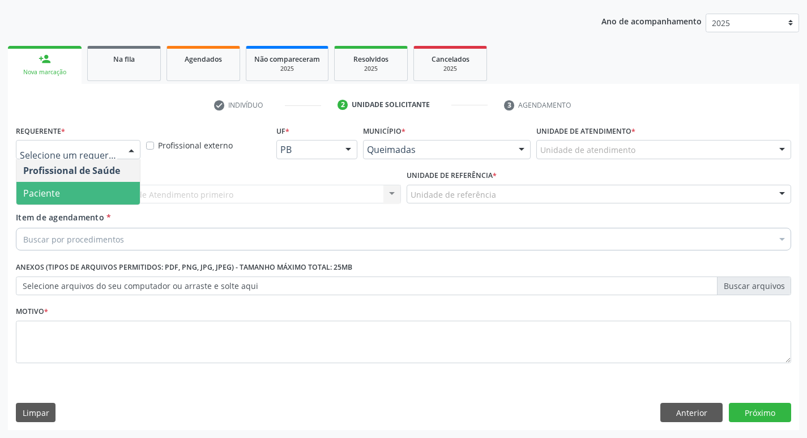
click at [87, 197] on span "Paciente" at bounding box center [78, 193] width 124 height 23
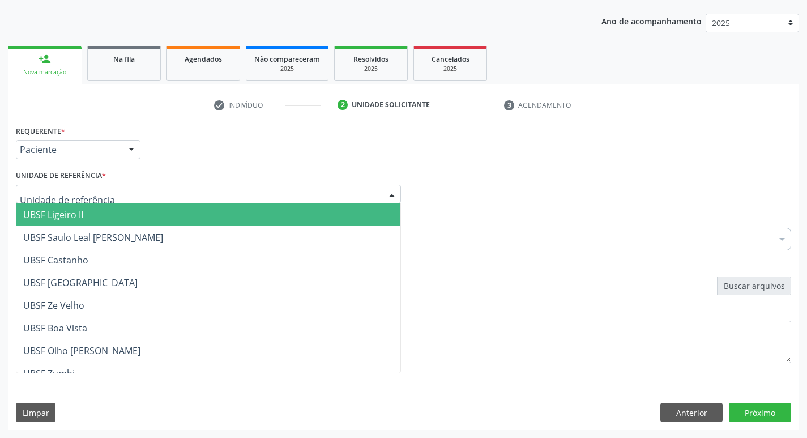
click at [151, 203] on div "UBSF Ligeiro II UBSF Saulo Leal Ernesto de Melo UBSF Castanho UBSF Baixa Verde …" at bounding box center [208, 194] width 385 height 19
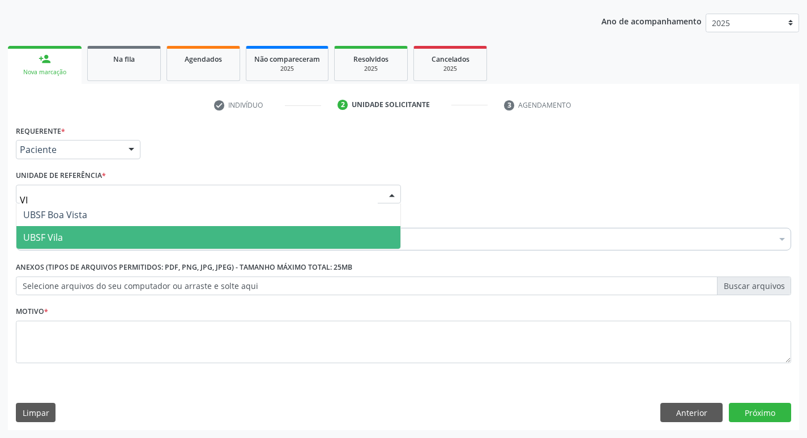
type input "VIL"
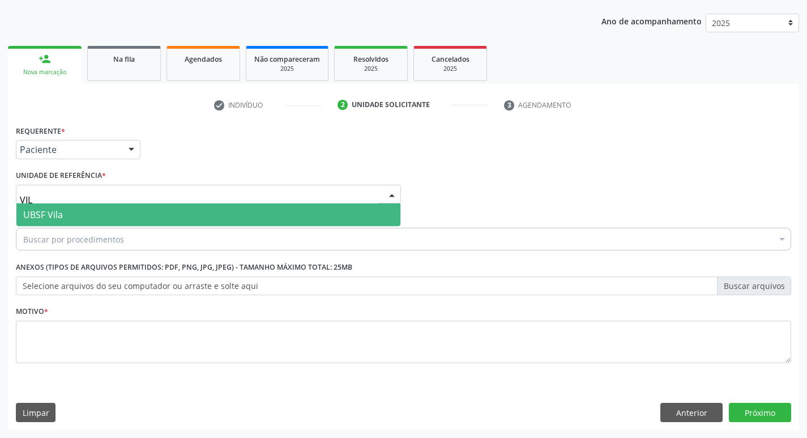
click at [122, 205] on span "UBSF Vila" at bounding box center [208, 214] width 384 height 23
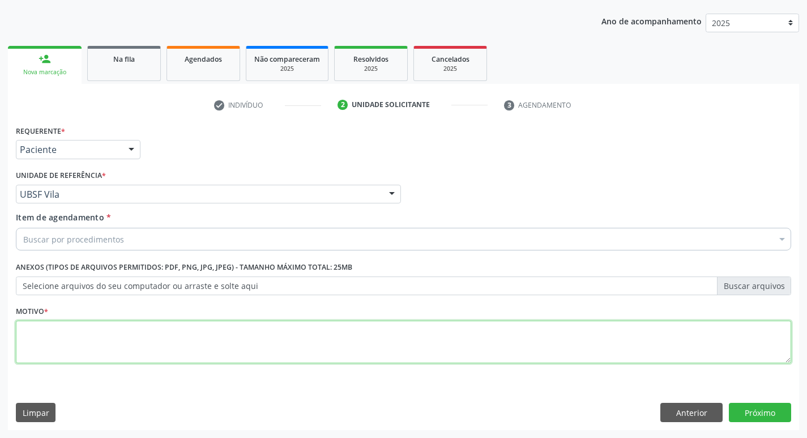
click at [47, 346] on textarea at bounding box center [404, 342] width 776 height 43
type textarea "AVALIACAO"
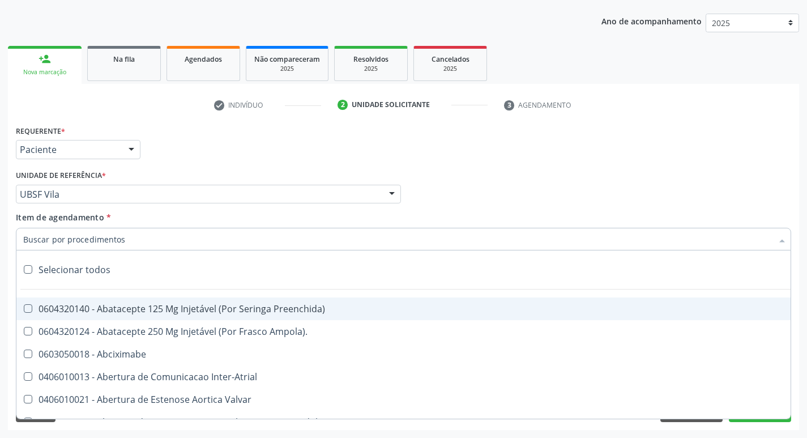
click at [133, 274] on div "Selecionar todos" at bounding box center [464, 269] width 896 height 23
click at [96, 241] on input "Item de agendamento *" at bounding box center [398, 239] width 750 height 23
checkbox input "true"
checkbox Preenchida\) "true"
checkbox Ampola\)\ "true"
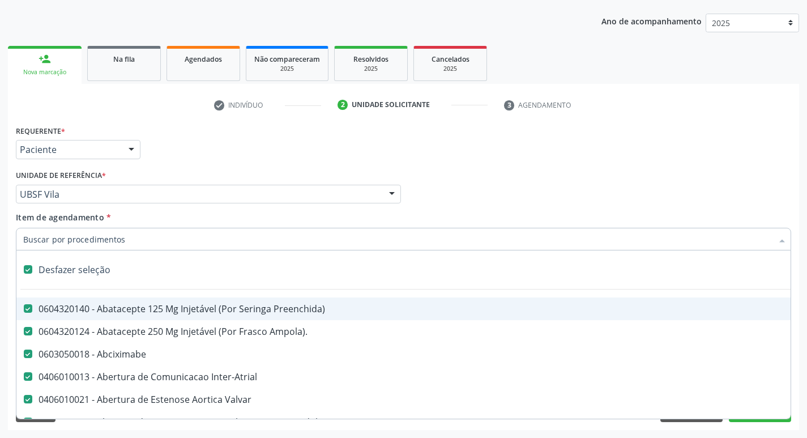
checkbox Abciximabe "true"
checkbox Inter-Atrial "true"
checkbox Valvar "true"
checkbox Adolescente\) "true"
checkbox Valvar "true"
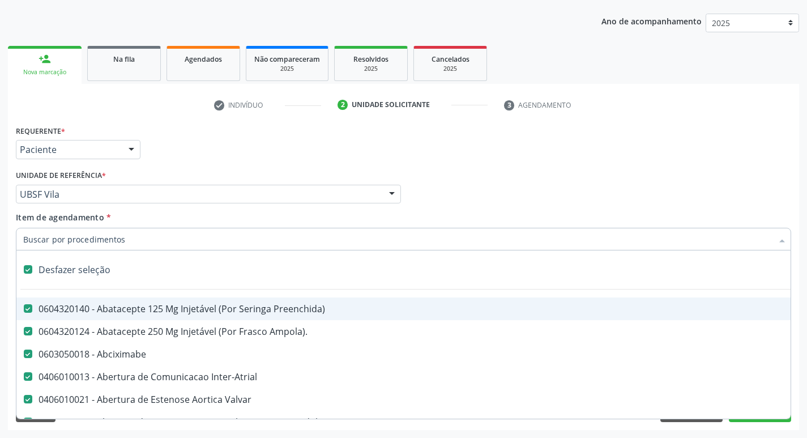
checkbox Adolescente\) "true"
checkbox Paciente\) "true"
checkbox Dente\) "true"
checkbox Comprimido\) "true"
checkbox \(Dornic\) "true"
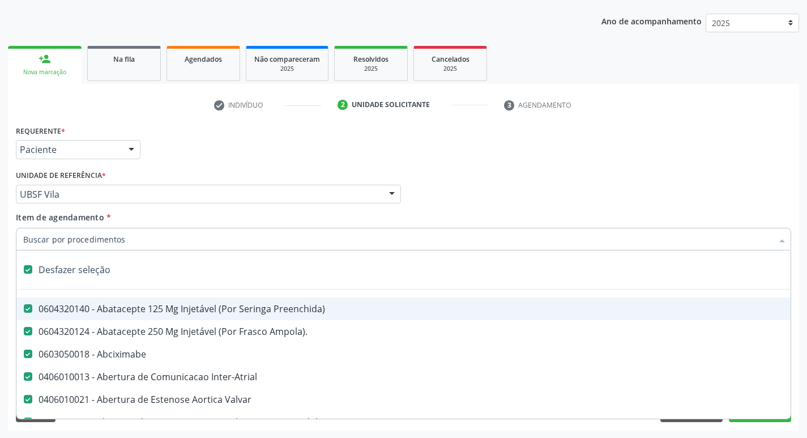
checkbox Derrames "true"
checkbox Capsula\) "true"
checkbox Psicossocial "true"
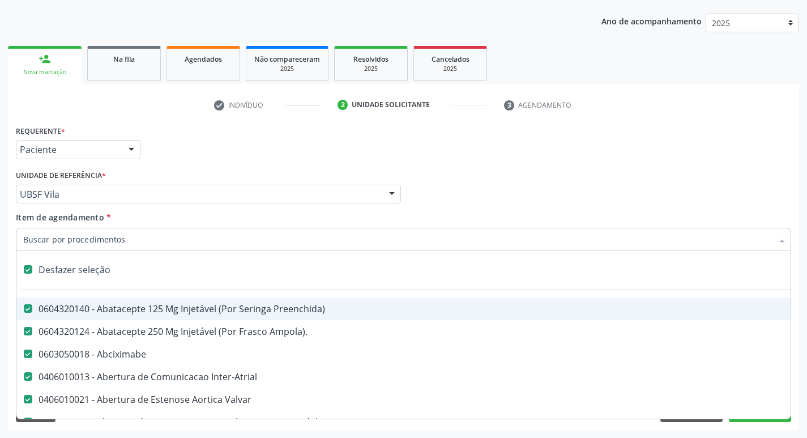
checkbox Psicossocial "true"
checkbox Risco "true"
checkbox Psicossocial "true"
checkbox Diálise "true"
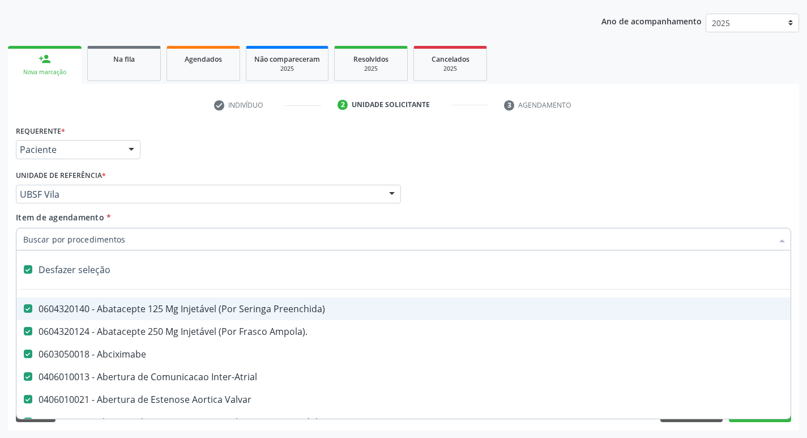
checkbox Reabilitacao "true"
checkbox \(Uai\)\ "true"
checkbox Rim "true"
checkbox Fenilcetonuria "true"
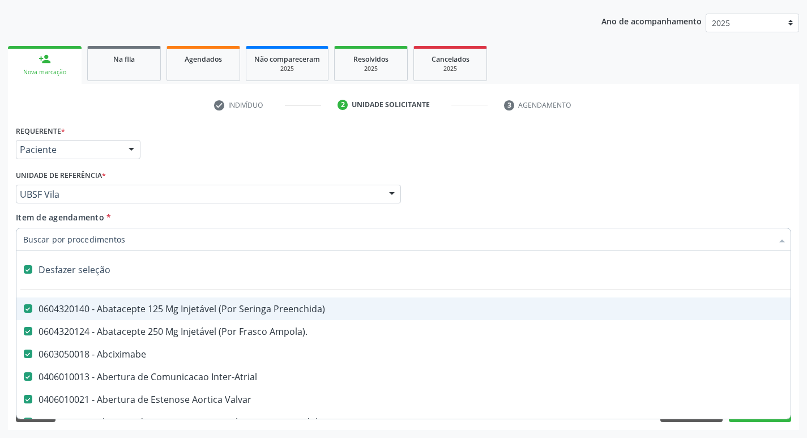
checkbox Cistica "true"
checkbox Congenito "true"
checkbox Coclear "true"
checkbox Queimado "true"
checkbox Bilateral "true"
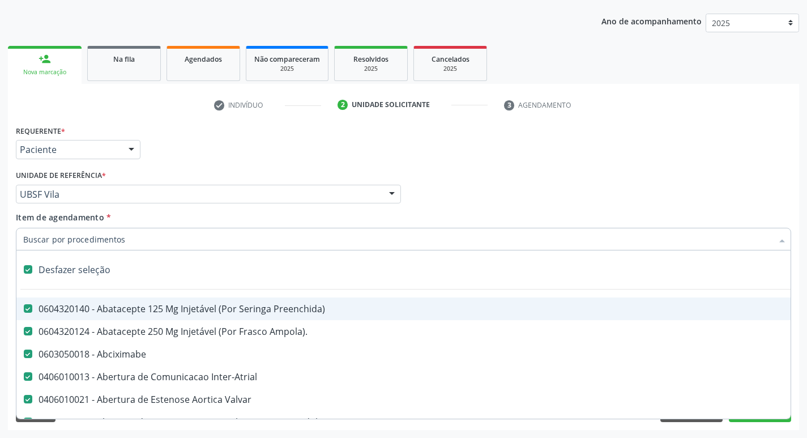
checkbox Queimado "true"
checkbox Trabalho "true"
checkbox Multiprofissional "true"
checkbox Cornea "true"
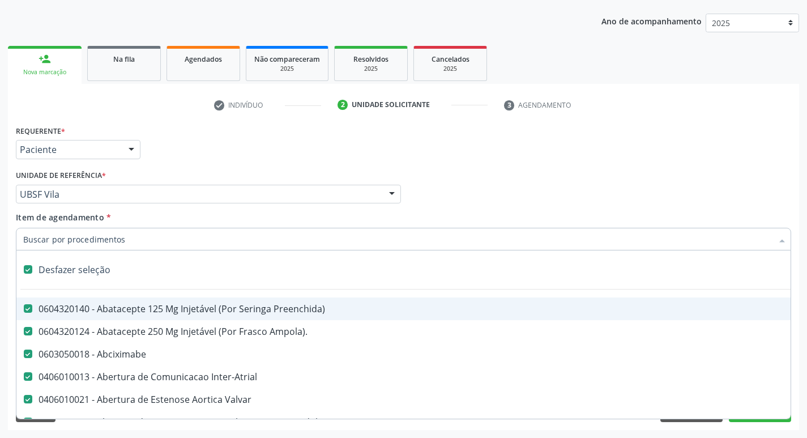
checkbox Pancreas "true"
checkbox Multiprofissional "true"
checkbox Hemoglobinopatias "true"
checkbox Coclear "true"
checkbox Osso "true"
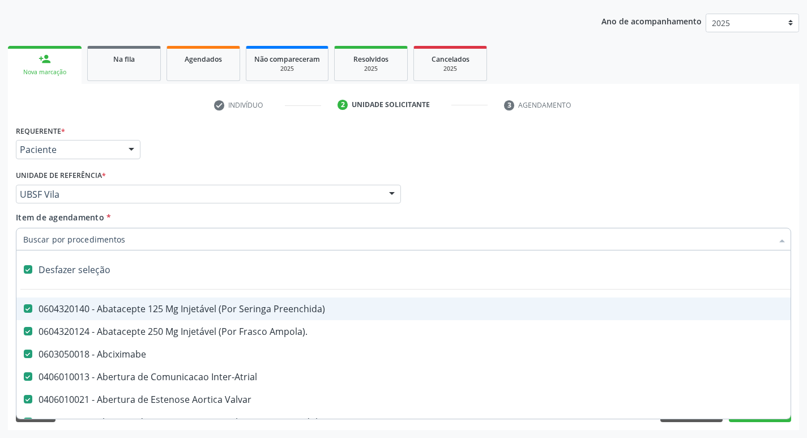
checkbox Alternativa "true"
checkbox Terapeutica\) "true"
checkbox Nutricional "true"
checkbox Órgãos "true"
checkbox \(Uaa\)\ "true"
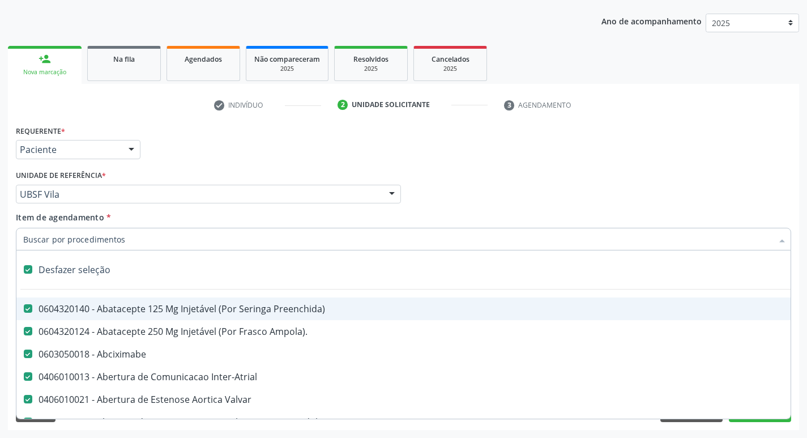
checkbox Terapêuticas\)\ "true"
checkbox Psicossocial "true"
checkbox Paciente\/Mês "true"
checkbox Tonometria "true"
checkbox Biotinidase "true"
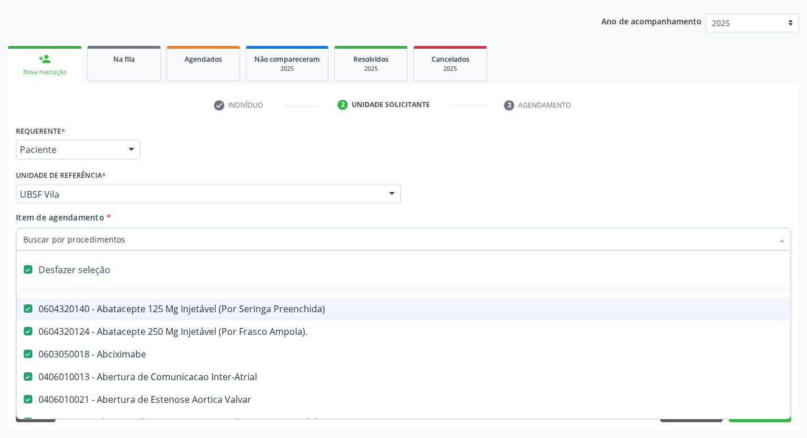
checkbox Congênita\ "true"
checkbox Clinico "true"
checkbox Pós-Operatorio "true"
checkbox Genético "true"
checkbox Preenchida\) "true"
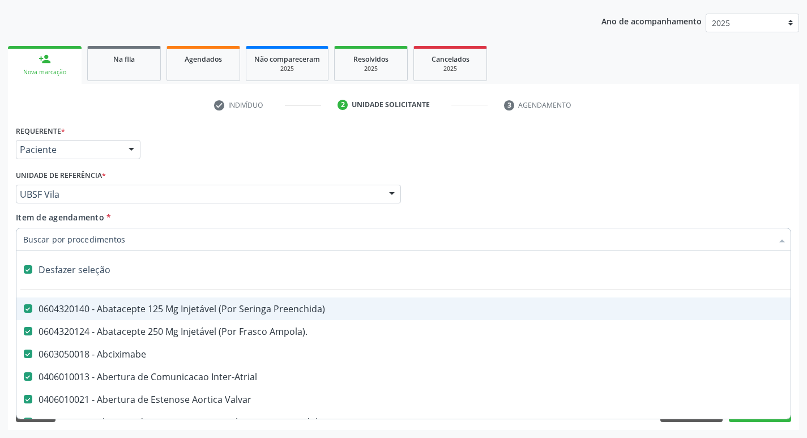
checkbox Preenchida\) "true"
checkbox Rodas "true"
checkbox Quadril "true"
checkbox Tronco "true"
checkbox Locomoção "true"
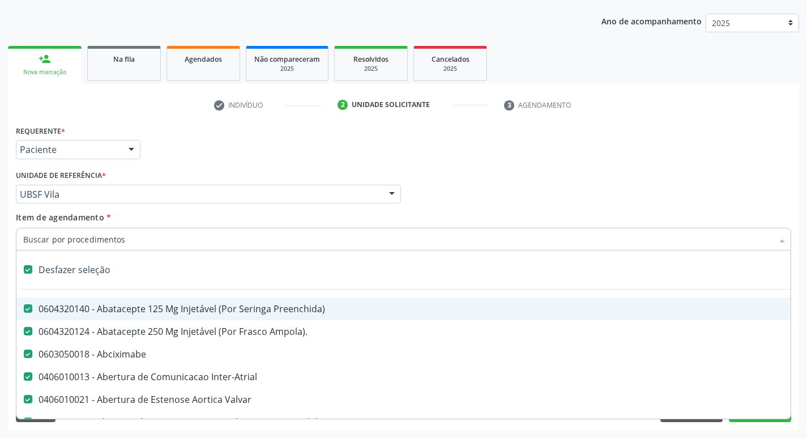
checkbox Oftalmológica "true"
checkbox Ortopedica "true"
checkbox Dentária "true"
checkbox Rodas "true"
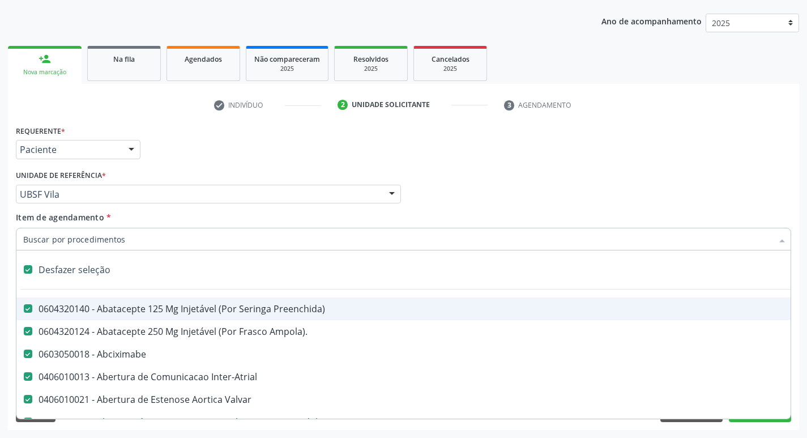
checkbox Adenograma "true"
checkbox Adenoidectomia "true"
checkbox I\) "true"
checkbox Especializada\ "true"
checkbox Paciente\) "true"
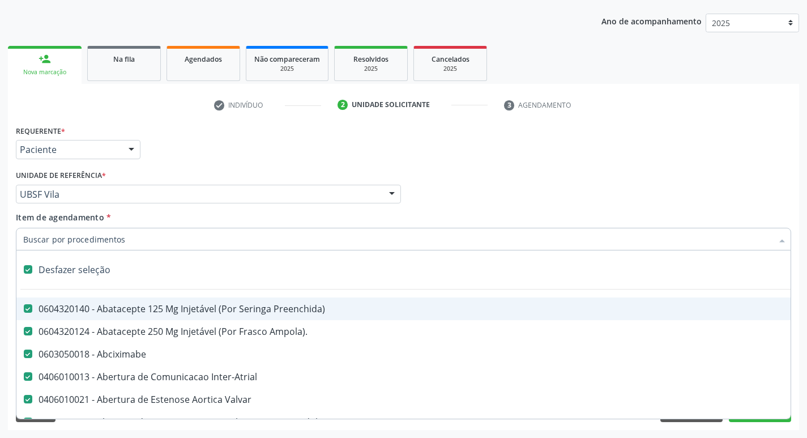
checkbox Parenteral\) "true"
checkbox A "true"
checkbox Terapeutica "true"
checkbox Arterial "true"
checkbox Transeptal "true"
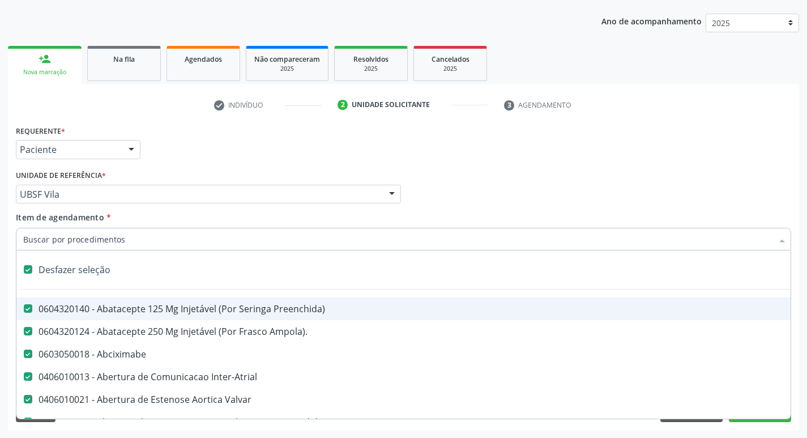
checkbox Cnrac\) "true"
checkbox S\/Pernoite "true"
checkbox Acompanhante "true"
checkbox Paciente "true"
checkbox Cnrac\) "true"
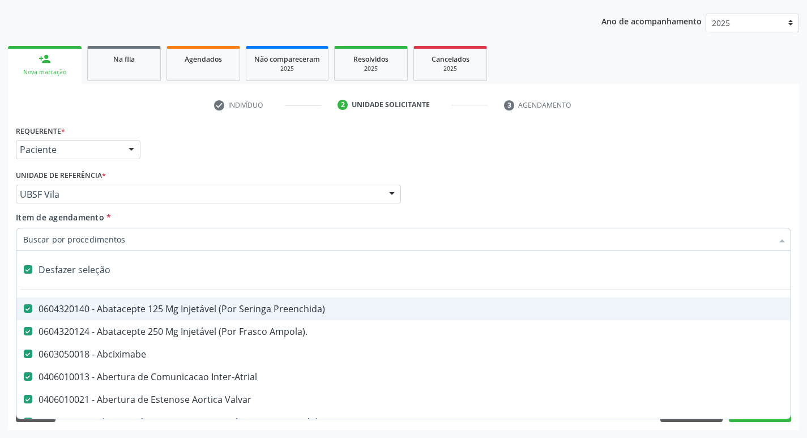
checkbox S\/Pernoite "true"
checkbox Agudizadas "true"
checkbox Oclusal "true"
checkbox Vaginal "true"
checkbox Ml\) "true"
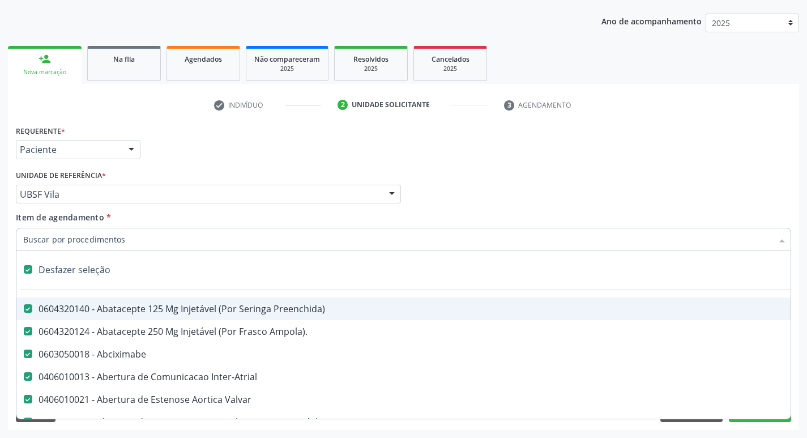
checkbox Angiografico\) "true"
checkbox Trigemio "true"
checkbox Hepático "true"
checkbox Craniano "true"
checkbox Capsula\) "true"
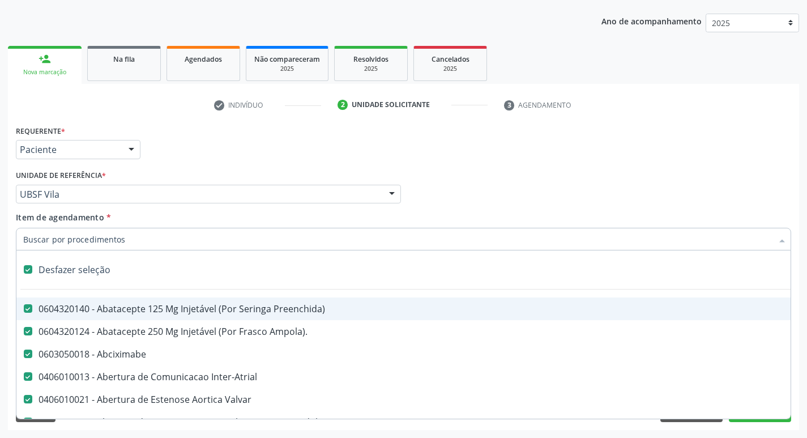
checkbox Capsula\) "true"
checkbox Ampola\) "true"
checkbox Frasco-Ampola\) "true"
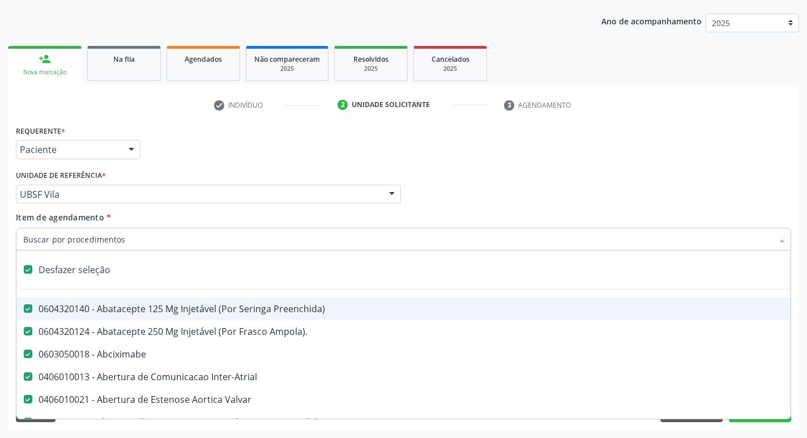
checkbox Frasco-Ampola\) "true"
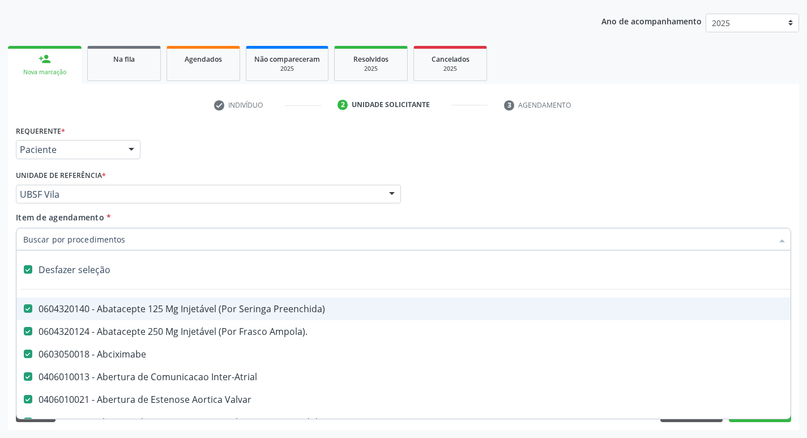
checkbox Preenchida\) "true"
checkbox Frasco-Ampola\) "true"
checkbox Ampola\) "true"
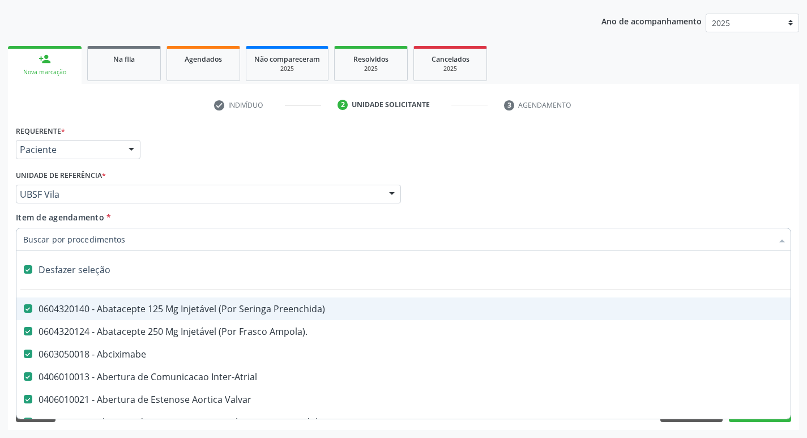
checkbox Ampola\) "true"
checkbox Simples "true"
checkbox Ar "true"
checkbox Miotendinoso "true"
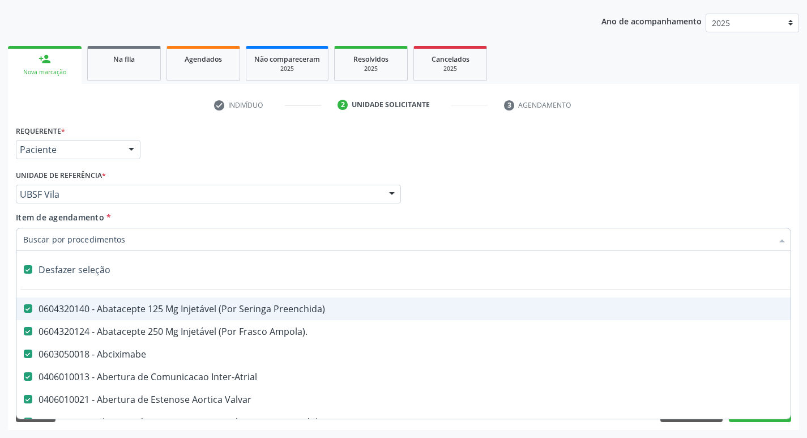
checkbox Pé "true"
checkbox Pé\) "true"
checkbox Columela "true"
checkbox Bucomaxilofacial "true"
checkbox Ampola\) "true"
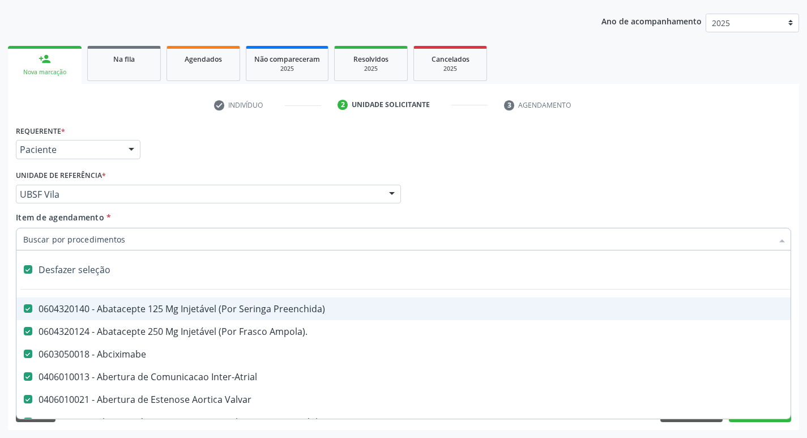
checkbox Ampola\) "true"
checkbox Crâniofacial "true"
checkbox Comprimido\) "true"
checkbox Revestido\) "true"
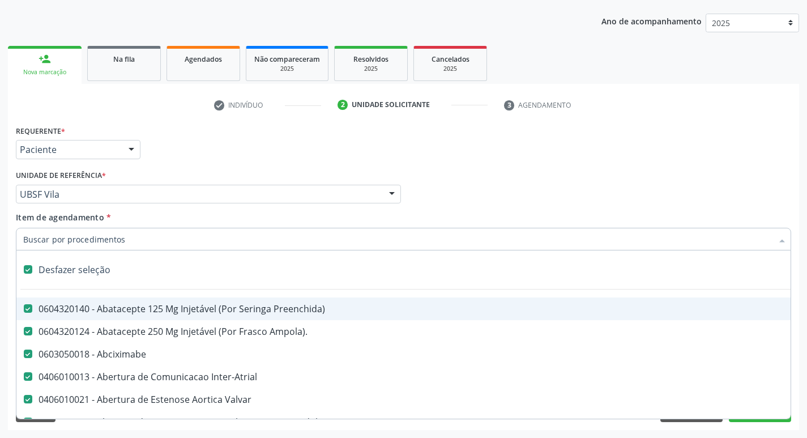
checkbox Revestido\) "true"
checkbox Amigdalectomia "true"
checkbox Adenoidectomia "true"
checkbox Amniocentese "true"
checkbox Amnioscopia "true"
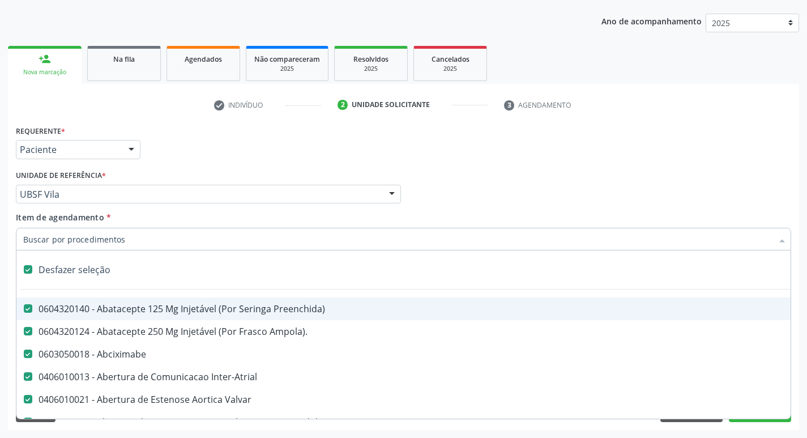
checkbox Pulmonares "true"
checkbox Esquerdo "true"
checkbox Adolescente\) "true"
checkbox Inferiores "true"
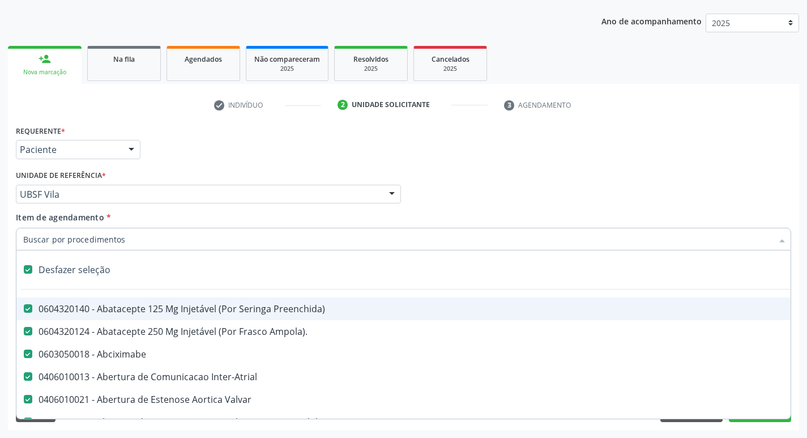
checkbox Oncologia "true"
checkbox Tarso "true"
checkbox Oncologia "true"
checkbox Reto "true"
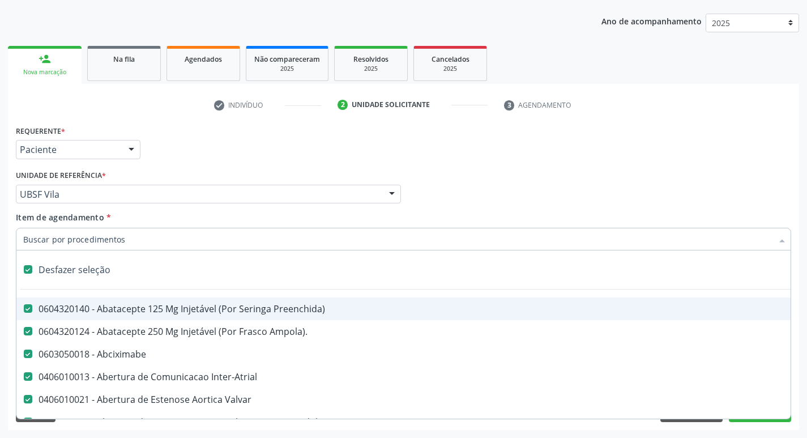
checkbox Oncologia "true"
checkbox Reto "true"
checkbox Penis "true"
checkbox Oncologia "true"
checkbox Dedo "true"
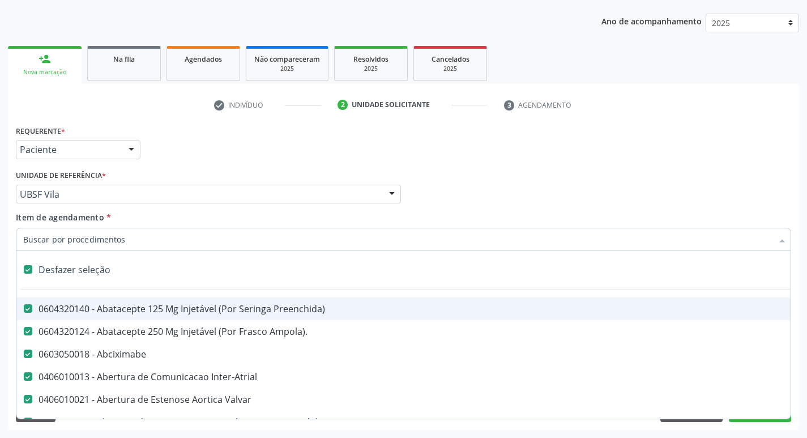
checkbox Superiores "true"
checkbox Punho "true"
checkbox Oncologia "true"
checkbox Normal "true"
checkbox Voz "true"
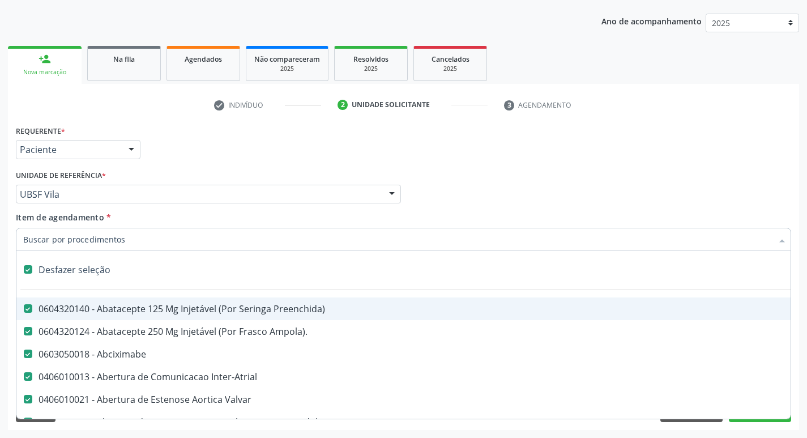
checkbox Agua "true"
checkbox Solo "true"
checkbox Urina "true"
checkbox Agua "true"
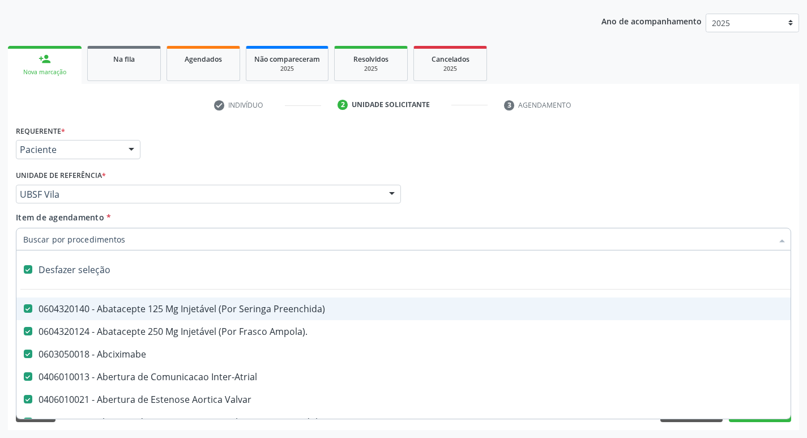
checkbox Pesados "true"
checkbox Pesticidas "true"
checkbox Bileo-Digestiva "true"
checkbox Oncologia "true"
checkbox Bidirecional "true"
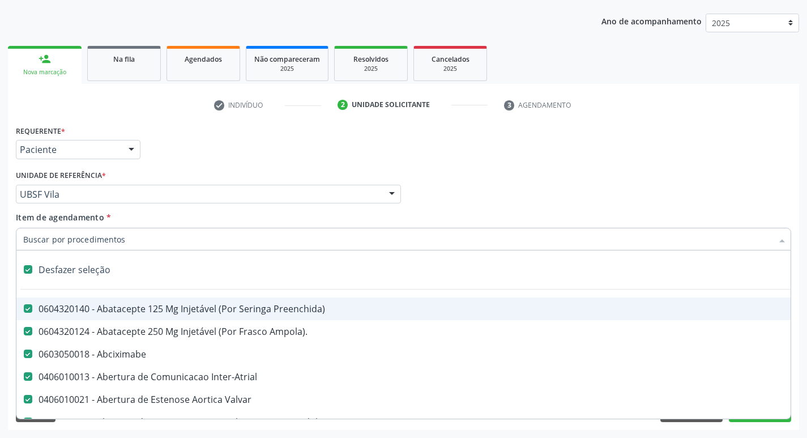
checkbox Adolescente\) "true"
checkbox Total "true"
checkbox Central "true"
checkbox Linfovenosa "true"
checkbox Porto-Cava "true"
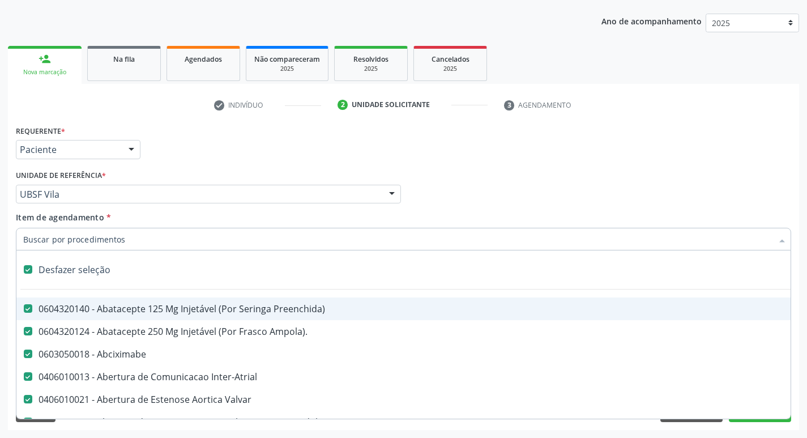
checkbox Cec "true"
checkbox Adolescente\) "true"
checkbox Sistemico-Pulmonar "true"
checkbox Adolescente\) "true"
checkbox Intracraniana "true"
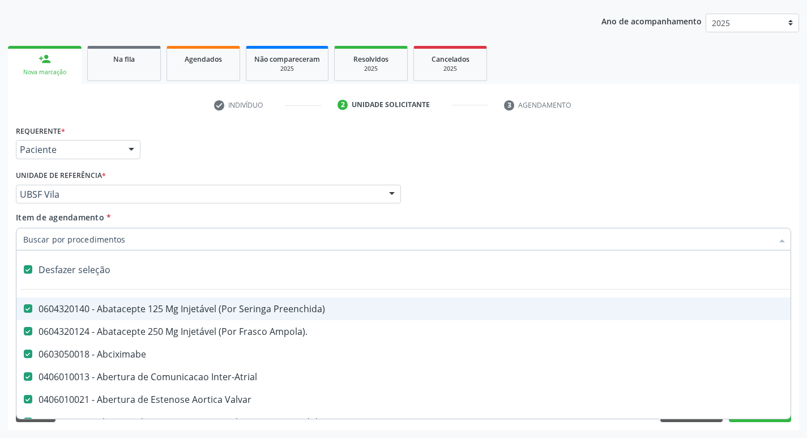
checkbox Ancora "true"
checkbox Ponteiras\ "true"
checkbox Valvular "true"
checkbox Geral "true"
checkbox Cesariana "true"
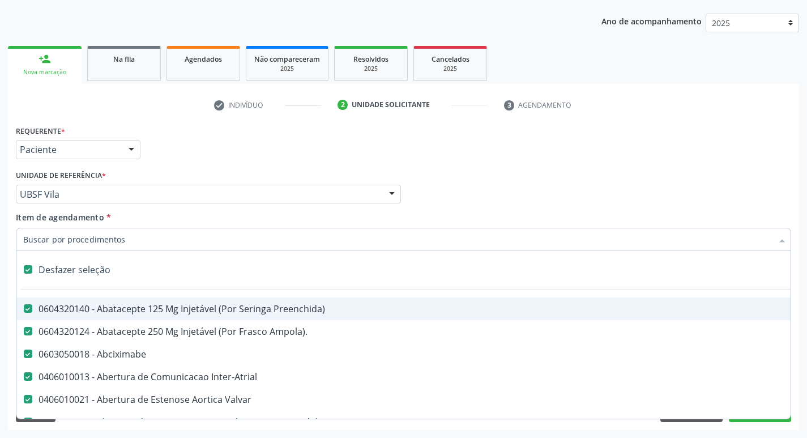
checkbox Risco "true"
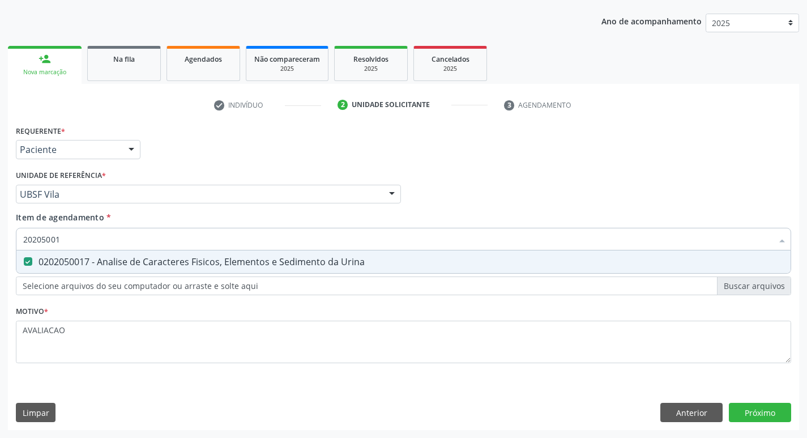
click at [522, 197] on div "Profissional Solicitante Por favor, selecione a Unidade de Atendimento primeiro…" at bounding box center [403, 189] width 781 height 44
click at [0, 0] on div "Desfazer seleção" at bounding box center [0, 0] width 0 height 0
click at [608, 145] on div "Requerente * Paciente Profissional de Saúde Paciente Nenhum resultado encontrad…" at bounding box center [403, 144] width 781 height 44
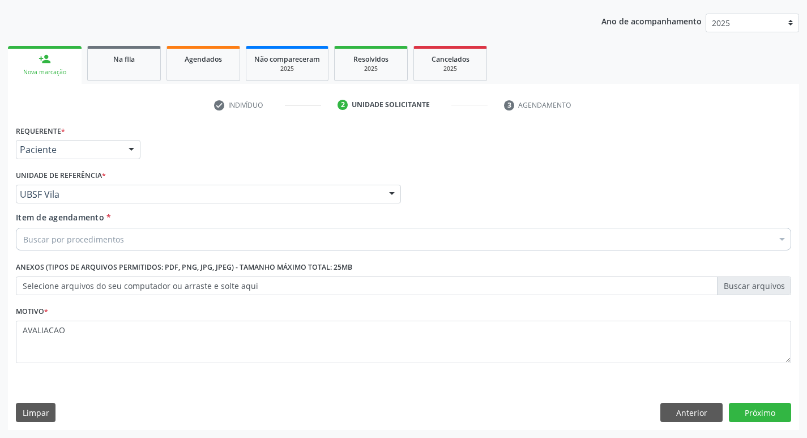
click at [112, 245] on div "Buscar por procedimentos" at bounding box center [404, 239] width 776 height 23
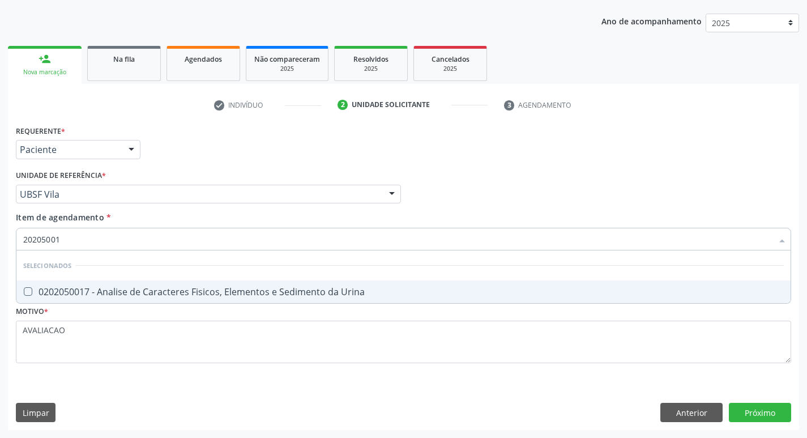
scroll to position [0, 0]
click at [168, 289] on div "0202050017 - Analise de Caracteres Fisicos, Elementos e Sedimento da Urina" at bounding box center [403, 291] width 761 height 9
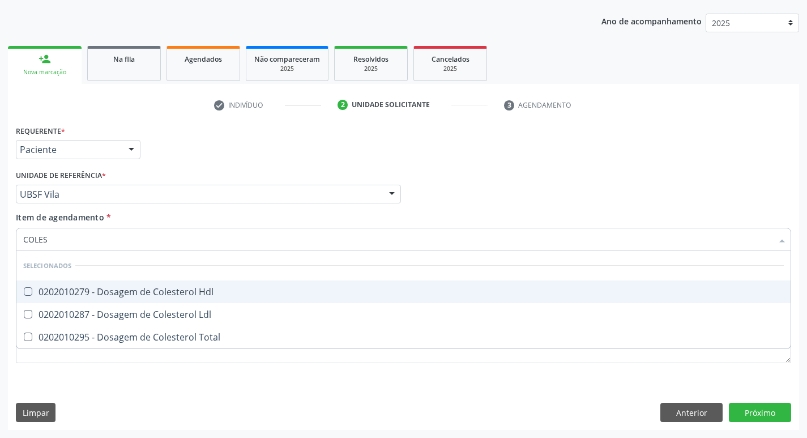
click at [169, 290] on div "0202010279 - Dosagem de Colesterol Hdl" at bounding box center [403, 291] width 761 height 9
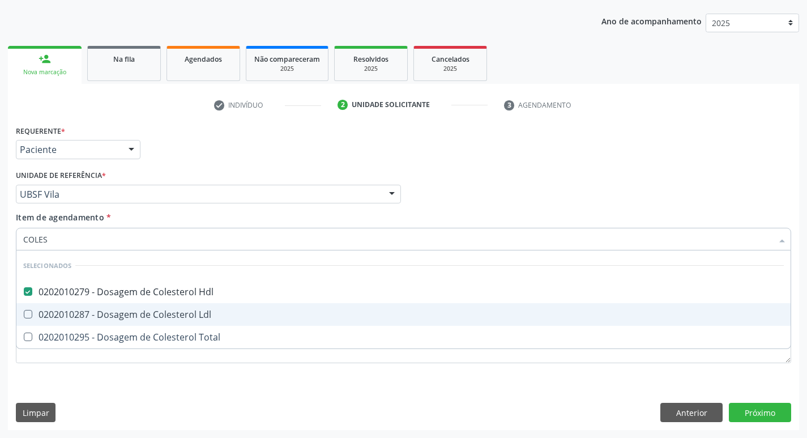
click at [175, 310] on div "0202010287 - Dosagem de Colesterol Ldl" at bounding box center [403, 314] width 761 height 9
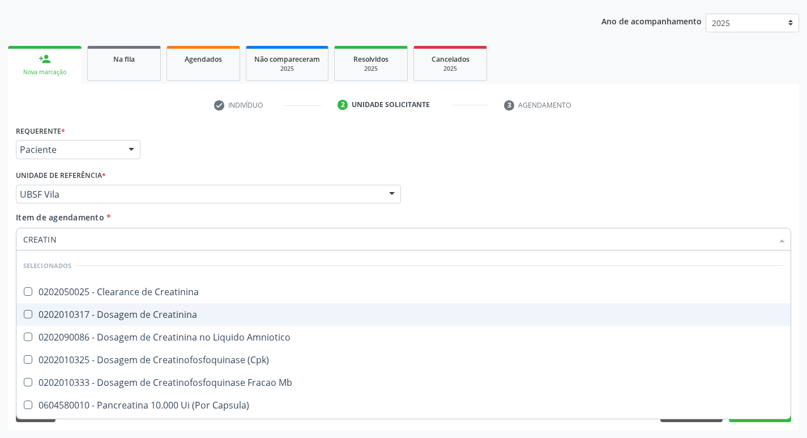
click at [175, 310] on div "0202010317 - Dosagem de Creatinina" at bounding box center [403, 314] width 761 height 9
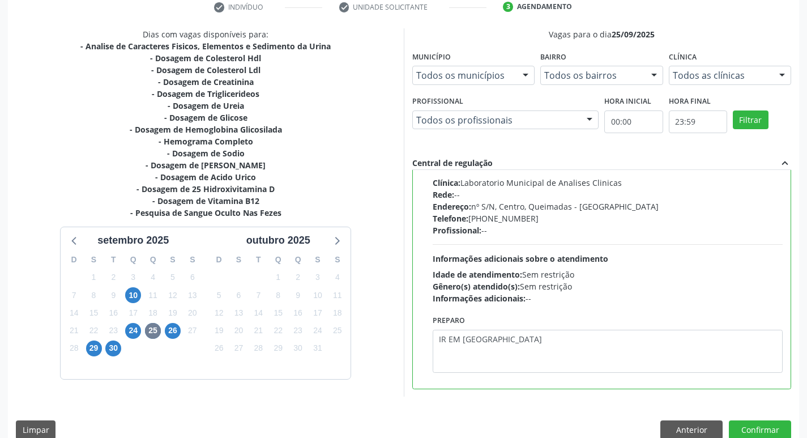
scroll to position [239, 0]
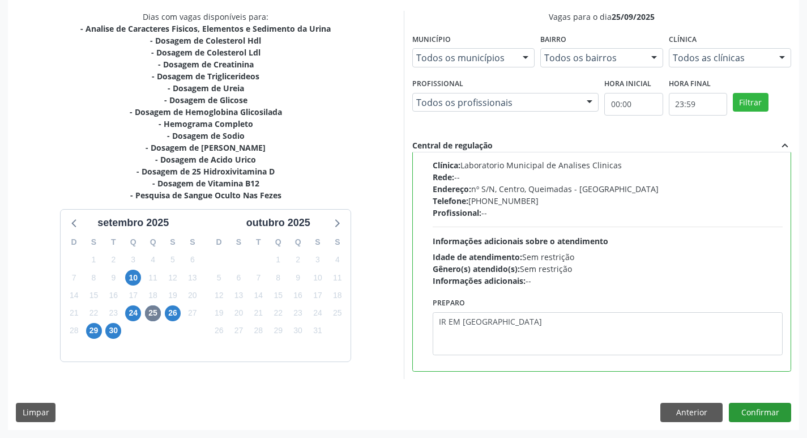
type textarea "IR EM [GEOGRAPHIC_DATA]"
click at [765, 411] on button "Confirmar" at bounding box center [760, 412] width 62 height 19
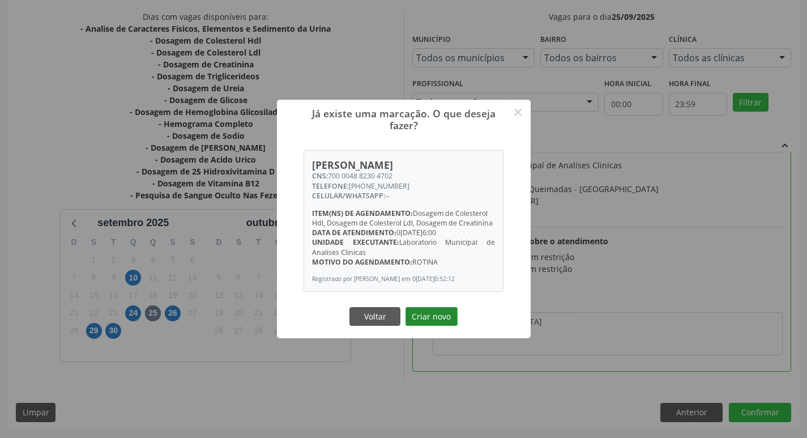
click at [431, 326] on button "Criar novo" at bounding box center [432, 316] width 52 height 19
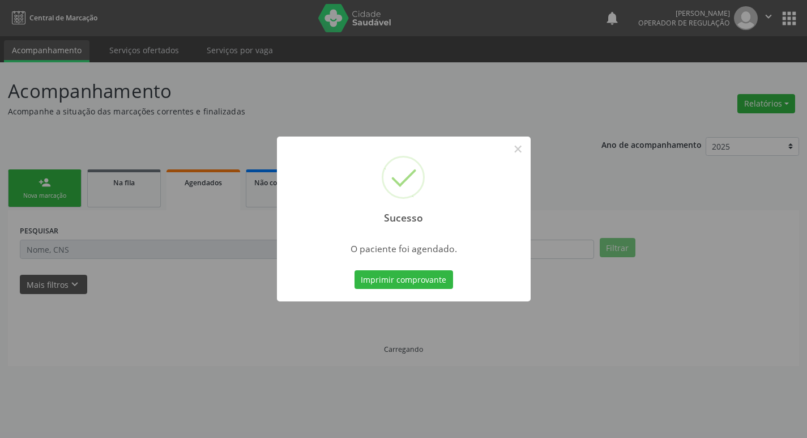
scroll to position [0, 0]
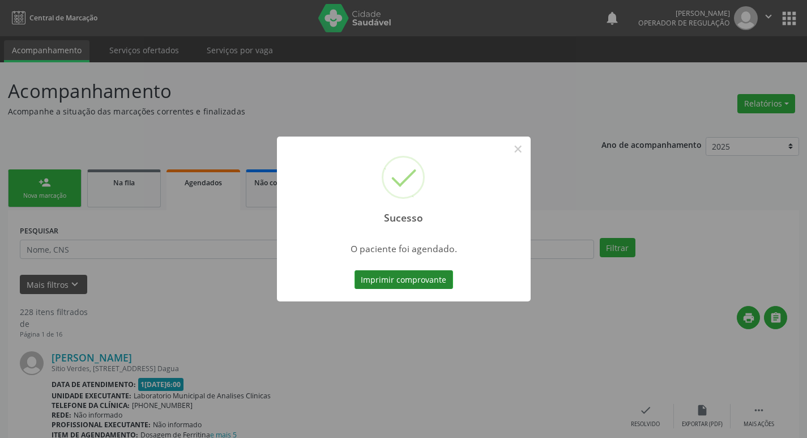
click at [411, 275] on button "Imprimir comprovante" at bounding box center [404, 279] width 99 height 19
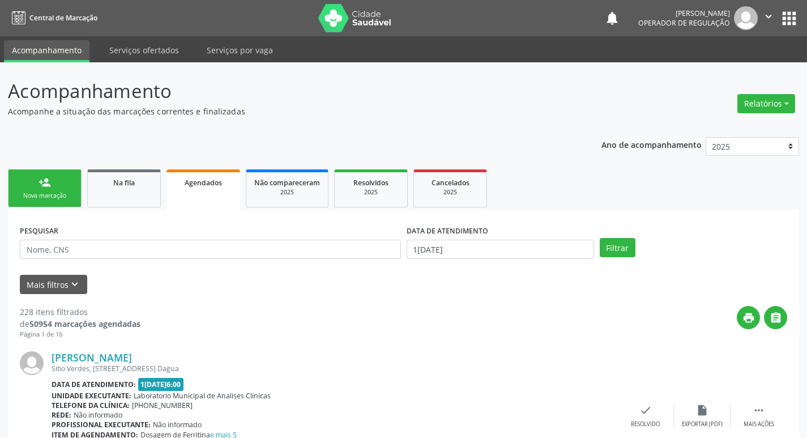
click at [56, 188] on link "person_add Nova marcação" at bounding box center [45, 188] width 74 height 38
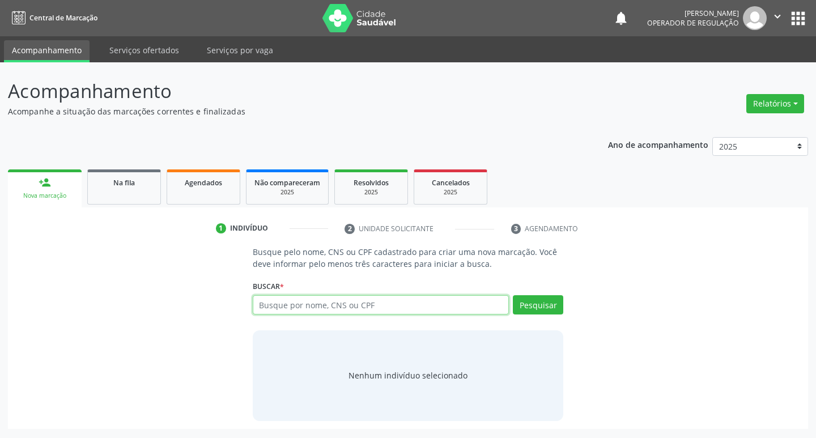
click at [314, 306] on input "text" at bounding box center [381, 304] width 257 height 19
click at [340, 290] on div "Buscar * Busque por nome, CNS ou CPF Nenhum resultado encontrado para: " " Não …" at bounding box center [408, 300] width 311 height 44
click at [343, 313] on input "text" at bounding box center [381, 304] width 257 height 19
type input "705008077735555"
click at [543, 309] on button "Pesquisar" at bounding box center [538, 304] width 50 height 19
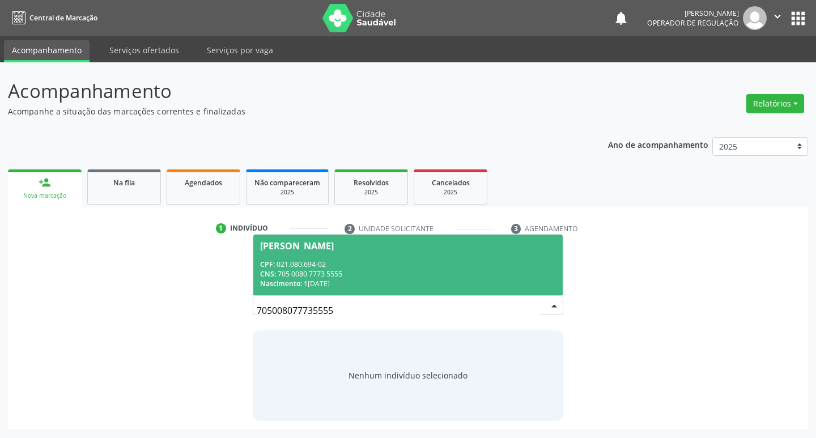
click at [324, 271] on div "CNS: 705 0080 7773 5555" at bounding box center [408, 274] width 296 height 10
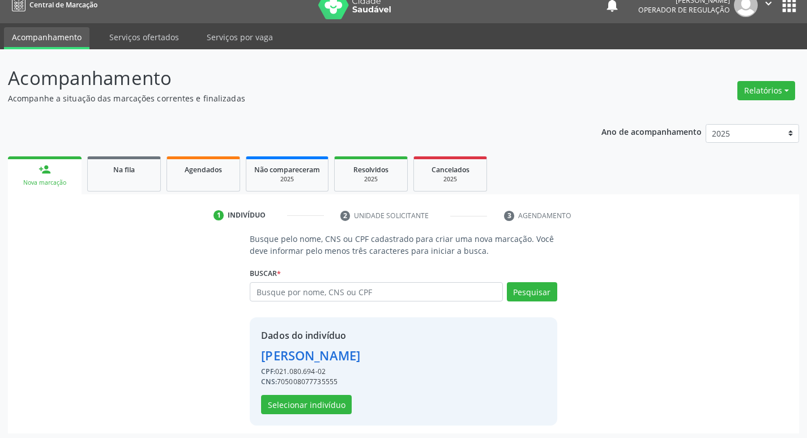
scroll to position [16, 0]
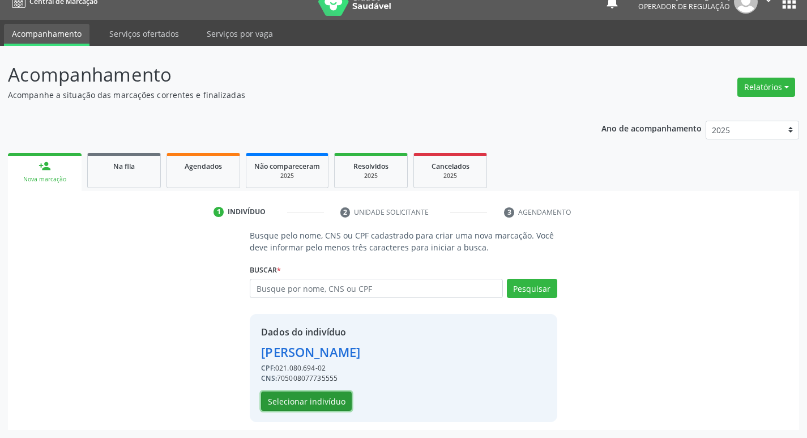
click at [322, 398] on button "Selecionar indivíduo" at bounding box center [306, 400] width 91 height 19
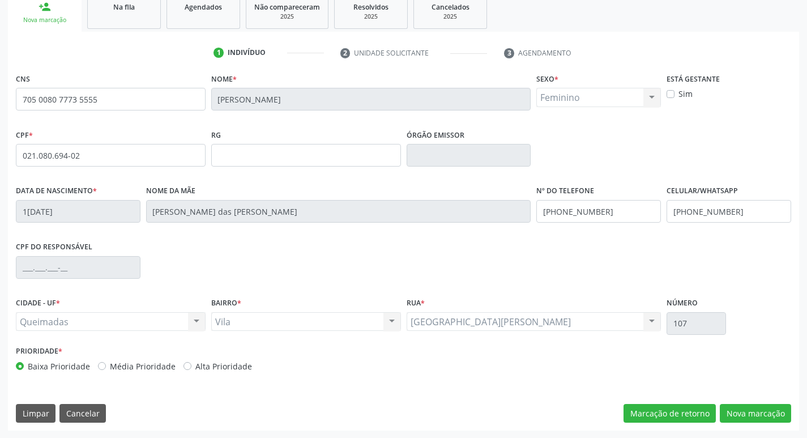
scroll to position [176, 0]
click at [732, 415] on button "Nova marcação" at bounding box center [755, 412] width 71 height 19
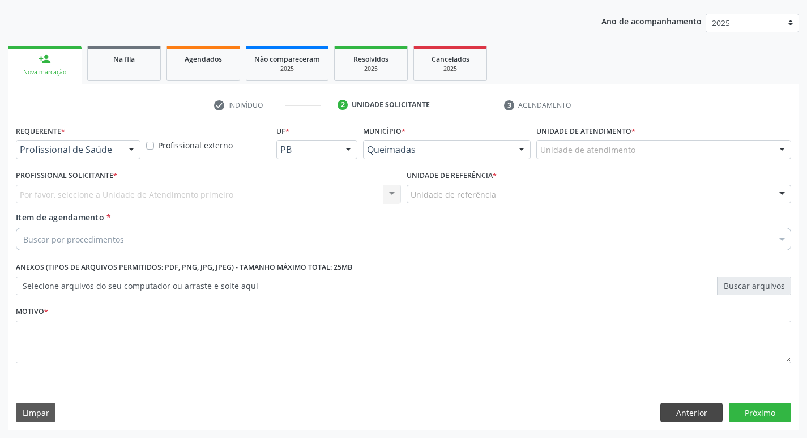
scroll to position [124, 0]
type input "V"
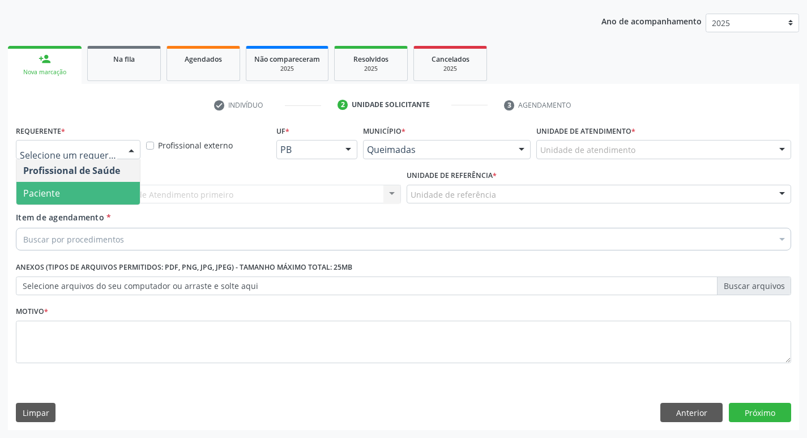
click at [92, 193] on span "Paciente" at bounding box center [78, 193] width 124 height 23
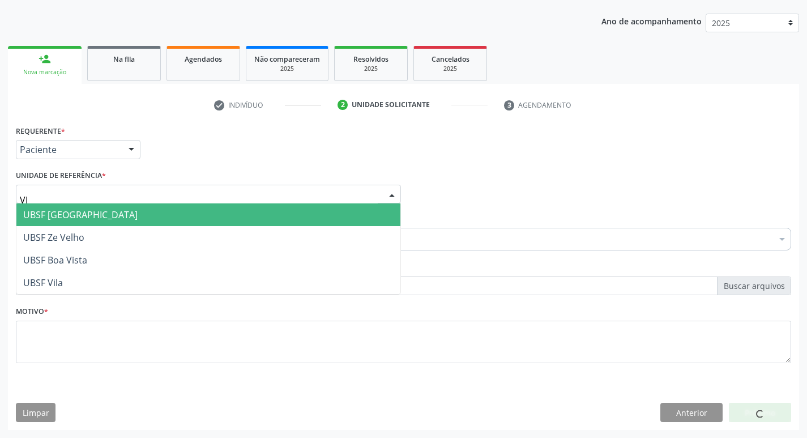
type input "VIL"
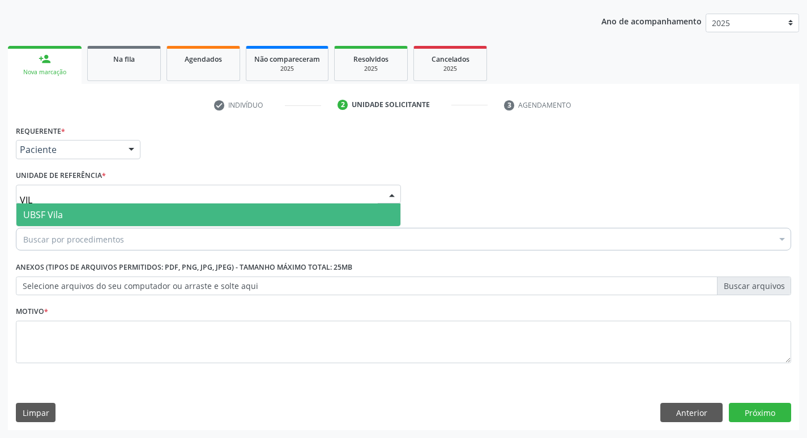
click at [101, 212] on span "UBSF Vila" at bounding box center [208, 214] width 384 height 23
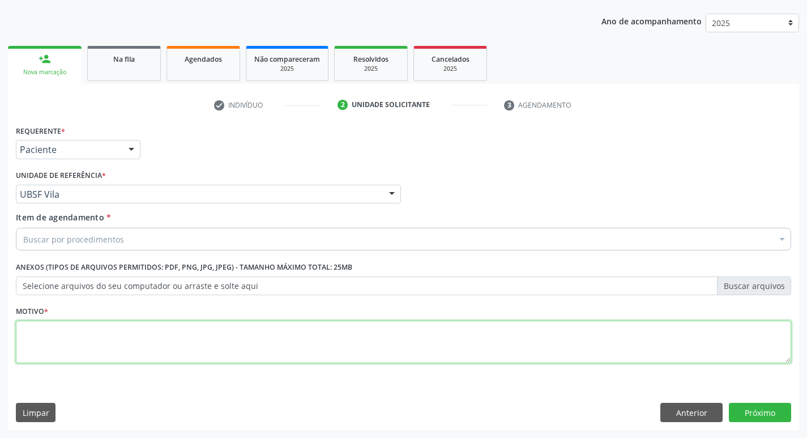
click at [50, 350] on textarea at bounding box center [404, 342] width 776 height 43
type textarea "AVALIACAO"
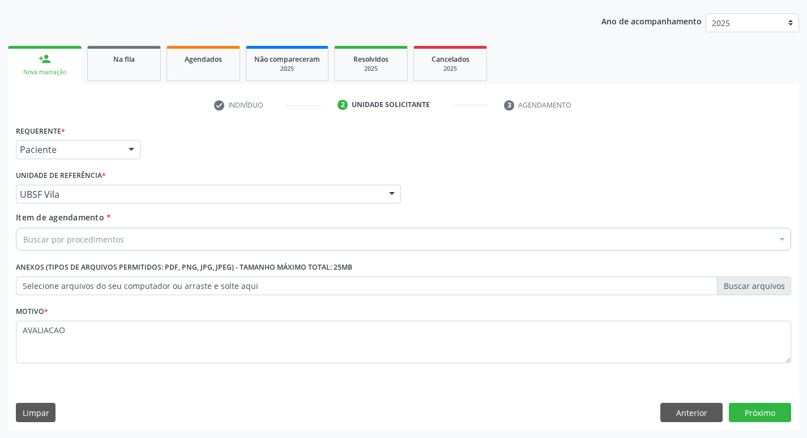
click at [131, 236] on div "Buscar por procedimentos" at bounding box center [404, 239] width 776 height 23
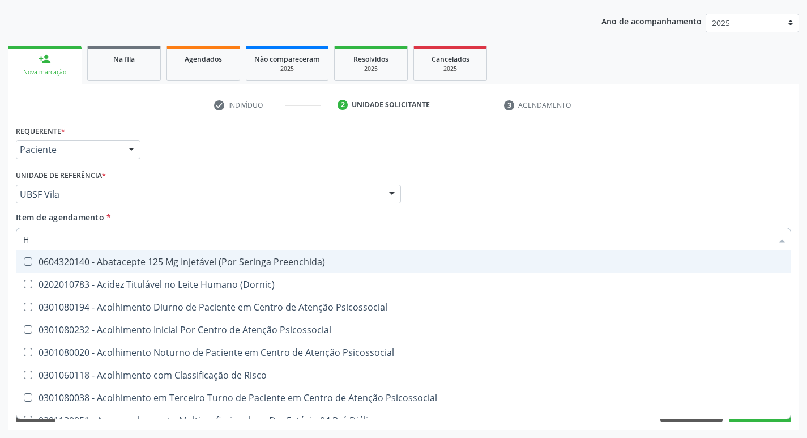
type input "HEMOGR"
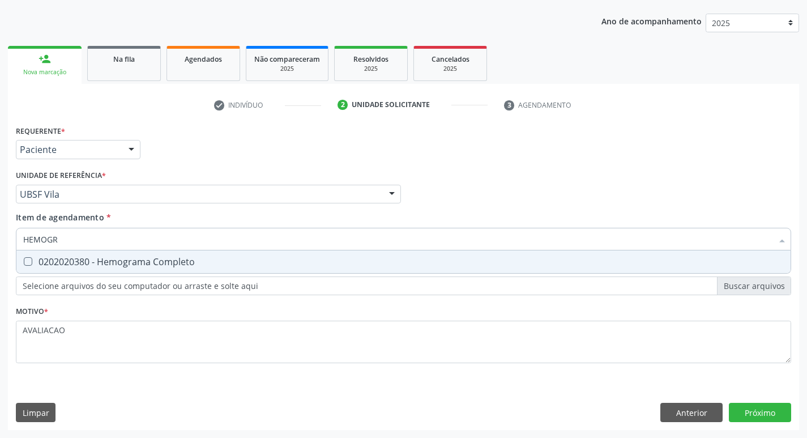
click at [130, 264] on div "0202020380 - Hemograma Completo" at bounding box center [403, 261] width 761 height 9
checkbox Completo "true"
type input "HEMOG"
checkbox Completo "false"
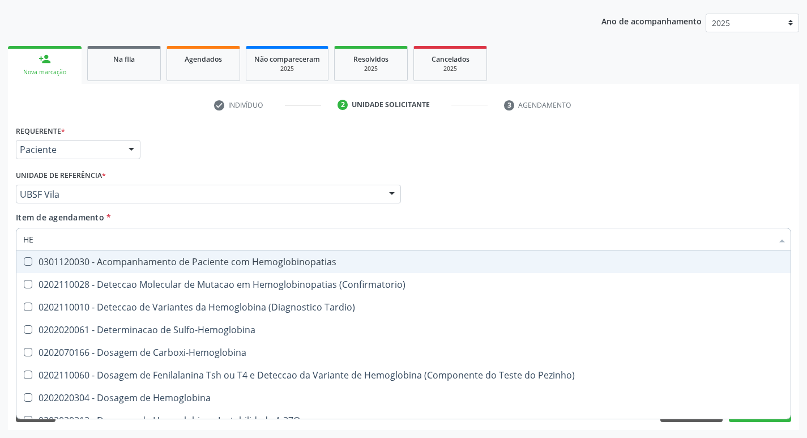
type input "H"
checkbox Completo "false"
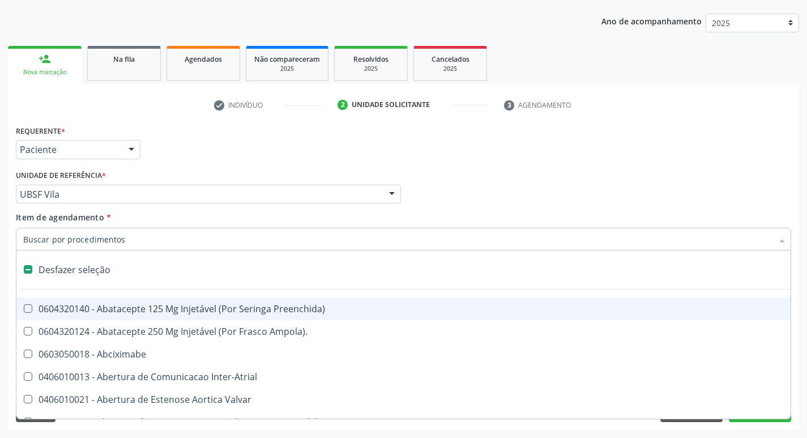
type input "G"
checkbox Persistente "true"
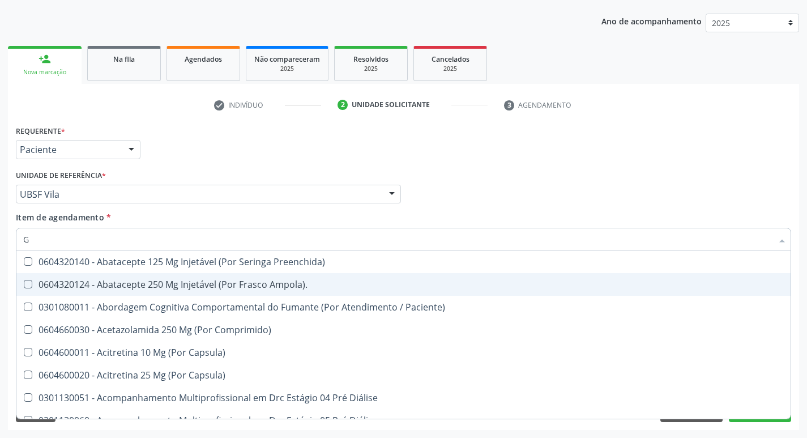
type input "GLICOSE"
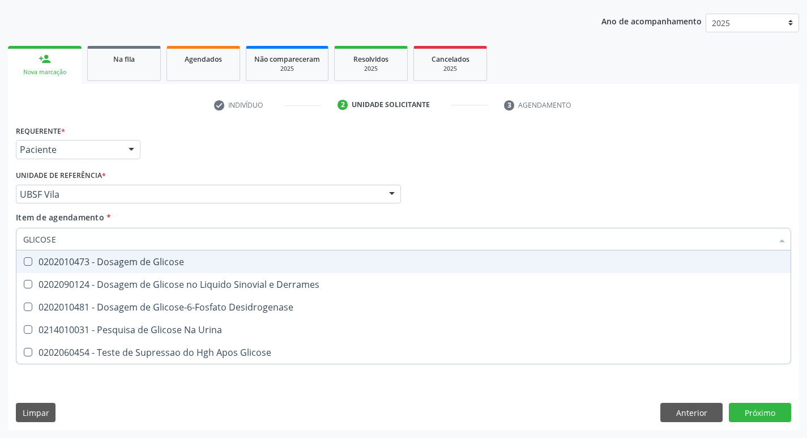
click at [101, 269] on span "0202010473 - Dosagem de Glicose" at bounding box center [403, 261] width 774 height 23
checkbox Glicose "true"
type input "GLICOS"
checkbox Glicose "false"
checkbox Derrames "true"
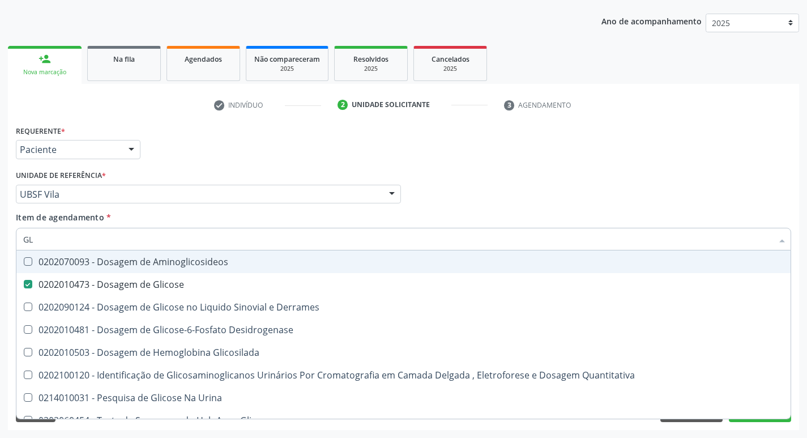
type input "G"
checkbox Glicose "false"
checkbox Derrames "false"
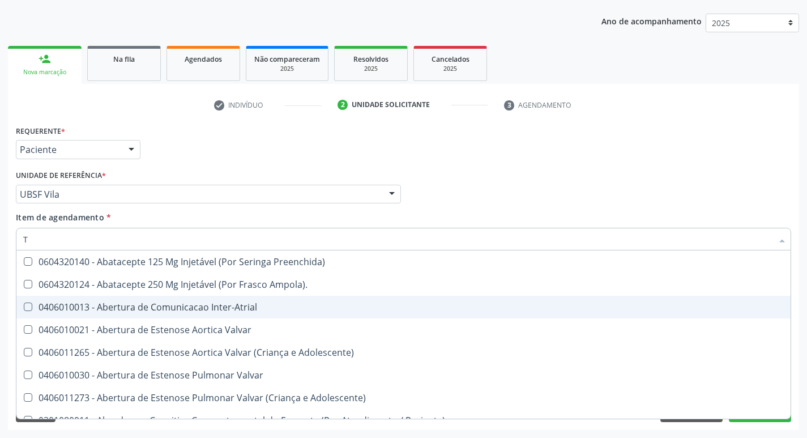
type input "TEMPO DE C"
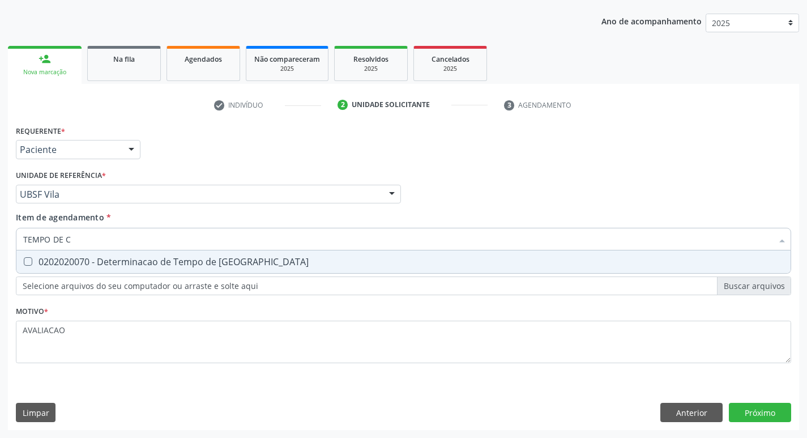
click at [197, 252] on span "0202020070 - Determinacao de Tempo de [GEOGRAPHIC_DATA]" at bounding box center [403, 261] width 774 height 23
checkbox Coagulacao "true"
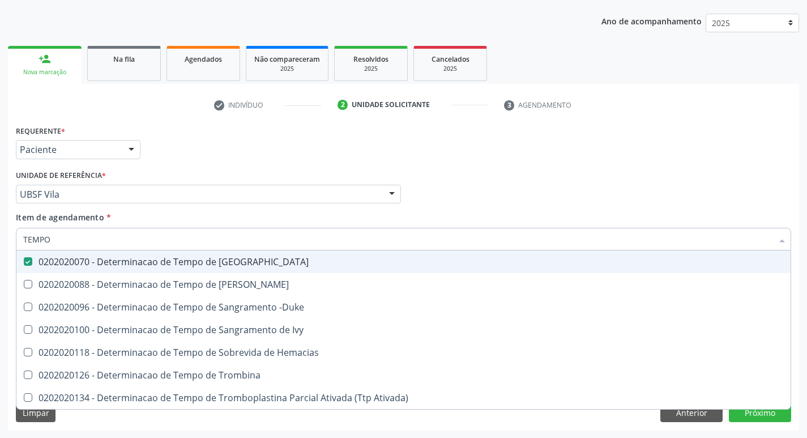
type input "TEMPO"
checkbox Coagulacao "false"
type input "T"
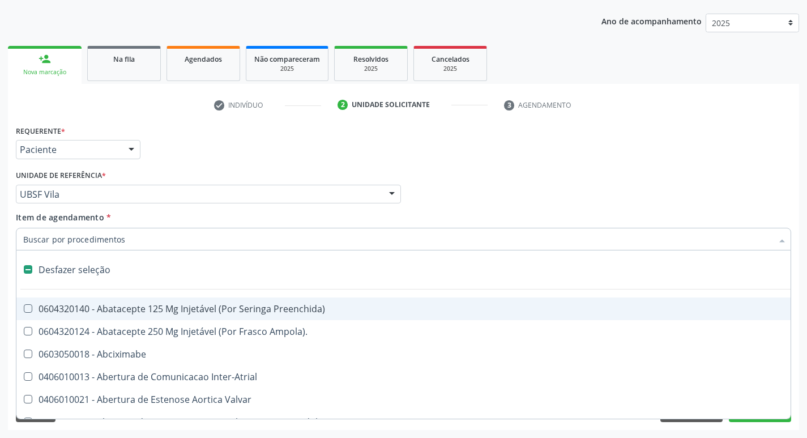
type input "H"
checkbox Convencional\) "true"
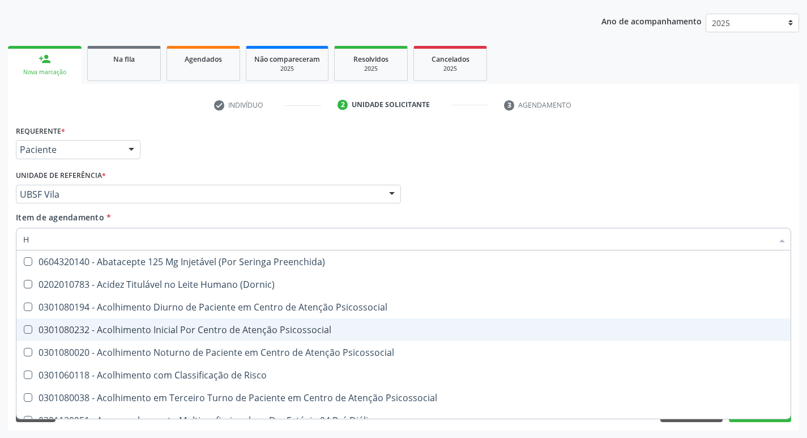
type input "HEMOGLOBINA G"
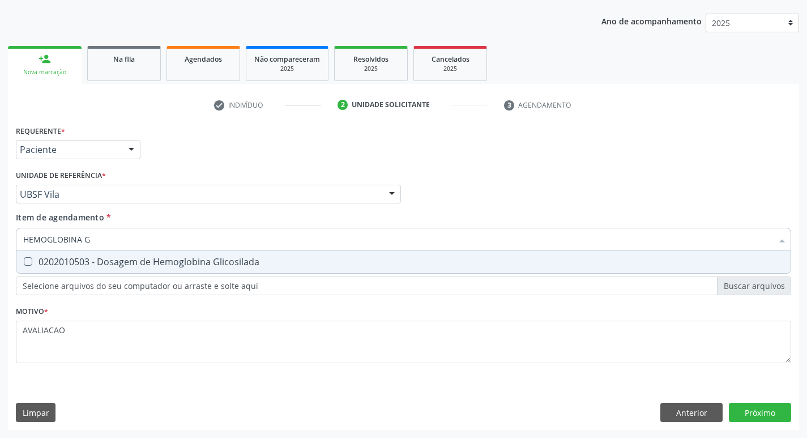
click at [222, 265] on div "0202010503 - Dosagem de Hemoglobina Glicosilada" at bounding box center [403, 261] width 761 height 9
checkbox Glicosilada "true"
click at [764, 410] on div "Requerente * Paciente Profissional de Saúde Paciente Nenhum resultado encontrad…" at bounding box center [403, 276] width 791 height 308
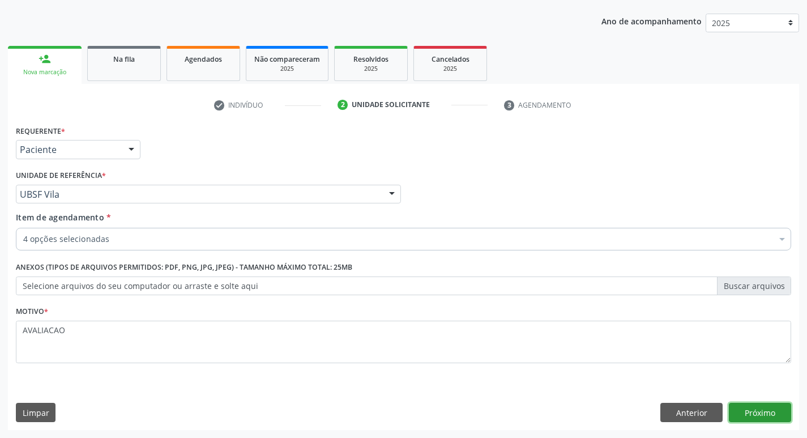
click at [761, 408] on button "Próximo" at bounding box center [760, 412] width 62 height 19
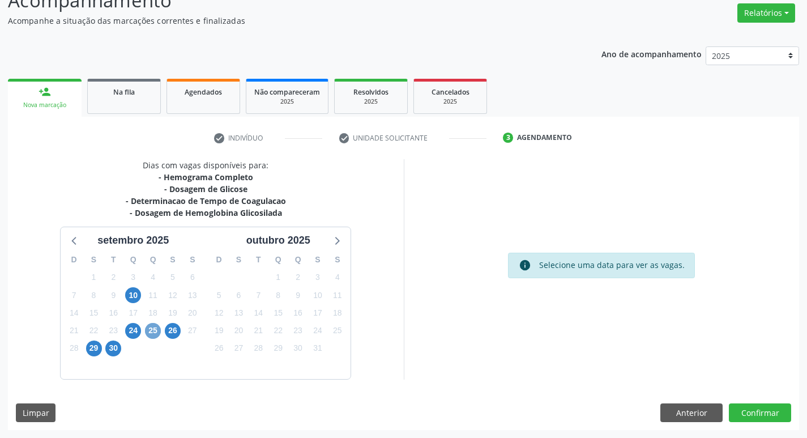
click at [157, 333] on span "25" at bounding box center [153, 331] width 16 height 16
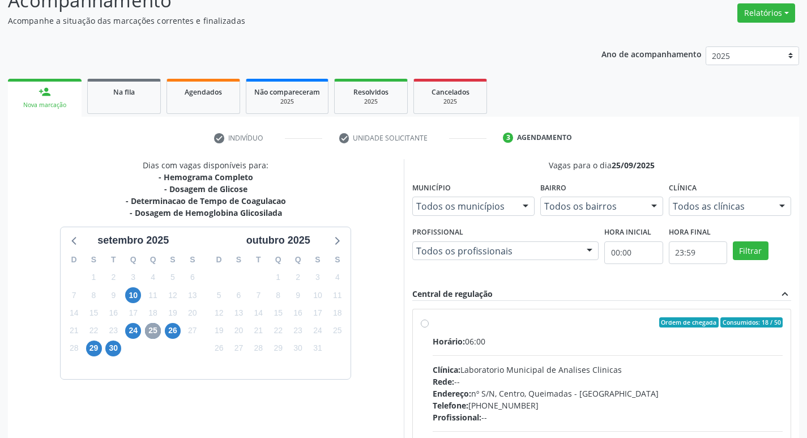
scroll to position [219, 0]
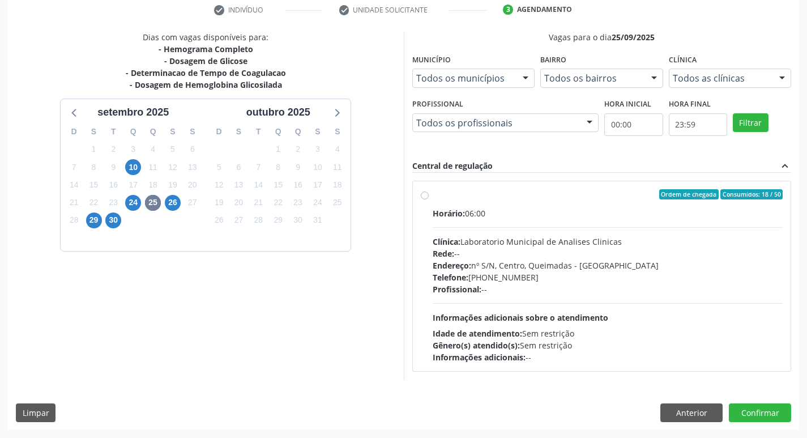
click at [497, 249] on div "Rede: --" at bounding box center [608, 254] width 351 height 12
click at [429, 199] on input "Ordem de chegada Consumidos: 18 / 50 Horário: 06:00 Clínica: Laboratorio Munici…" at bounding box center [425, 194] width 8 height 10
radio input "true"
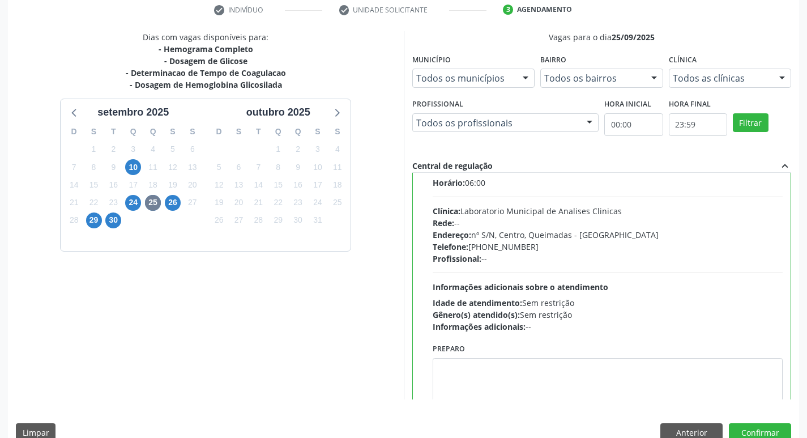
scroll to position [56, 0]
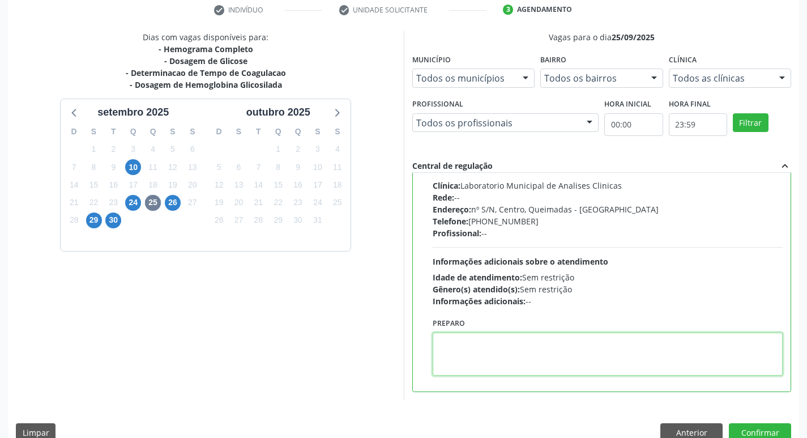
click at [535, 348] on textarea at bounding box center [608, 354] width 351 height 43
paste textarea "IR EM [GEOGRAPHIC_DATA]"
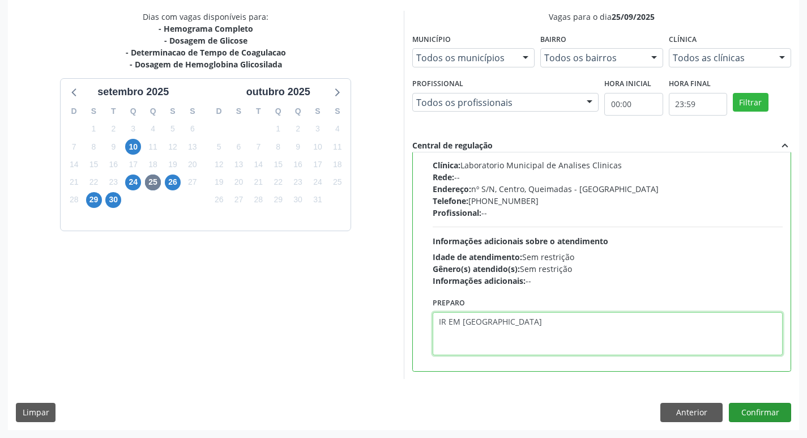
type textarea "IR EM [GEOGRAPHIC_DATA]"
click at [760, 413] on button "Confirmar" at bounding box center [760, 412] width 62 height 19
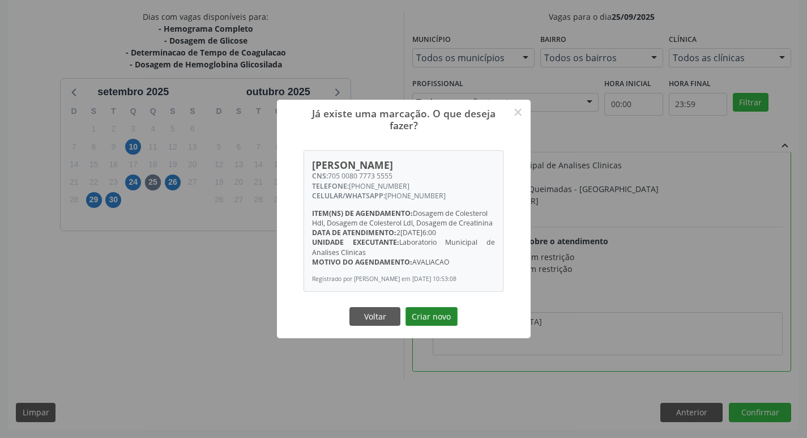
click at [440, 318] on button "Criar novo" at bounding box center [432, 316] width 52 height 19
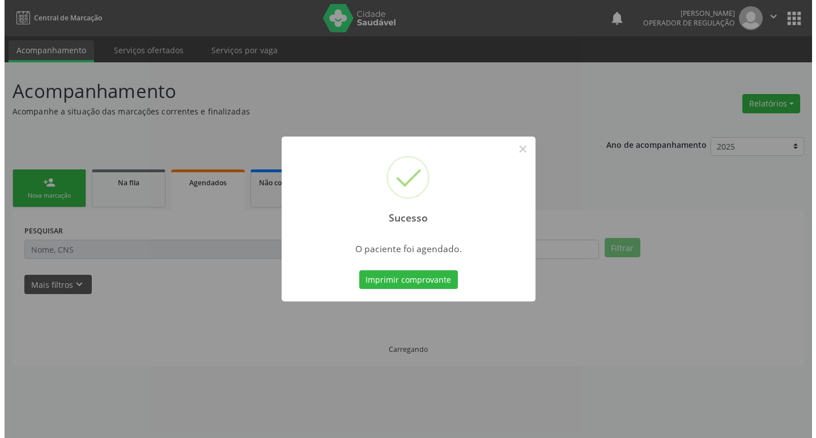
scroll to position [0, 0]
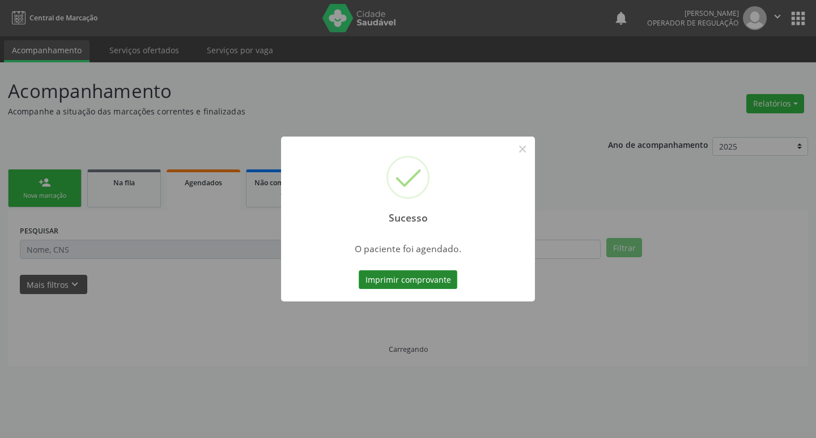
click at [402, 279] on button "Imprimir comprovante" at bounding box center [408, 279] width 99 height 19
